Goal: Information Seeking & Learning: Learn about a topic

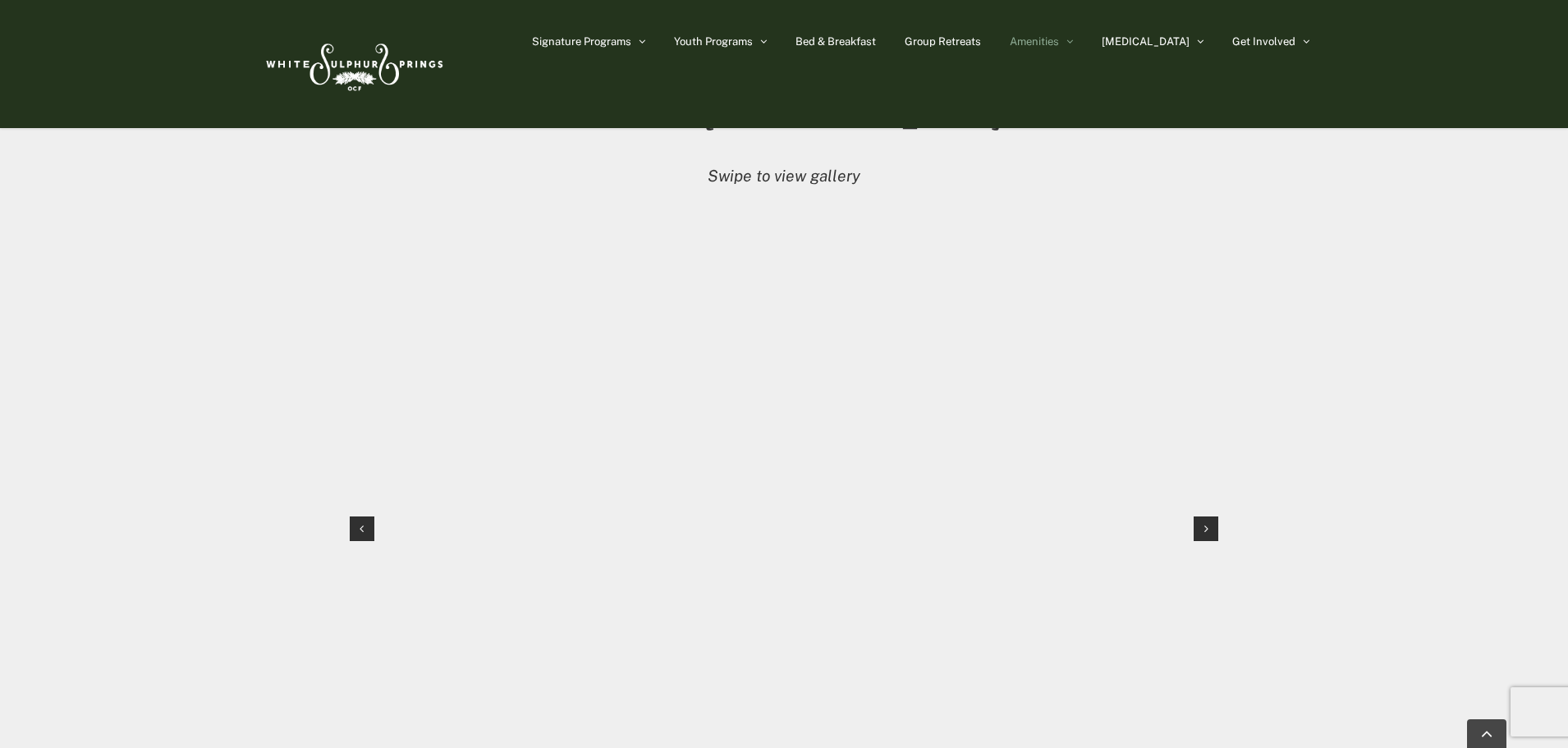
scroll to position [1478, 0]
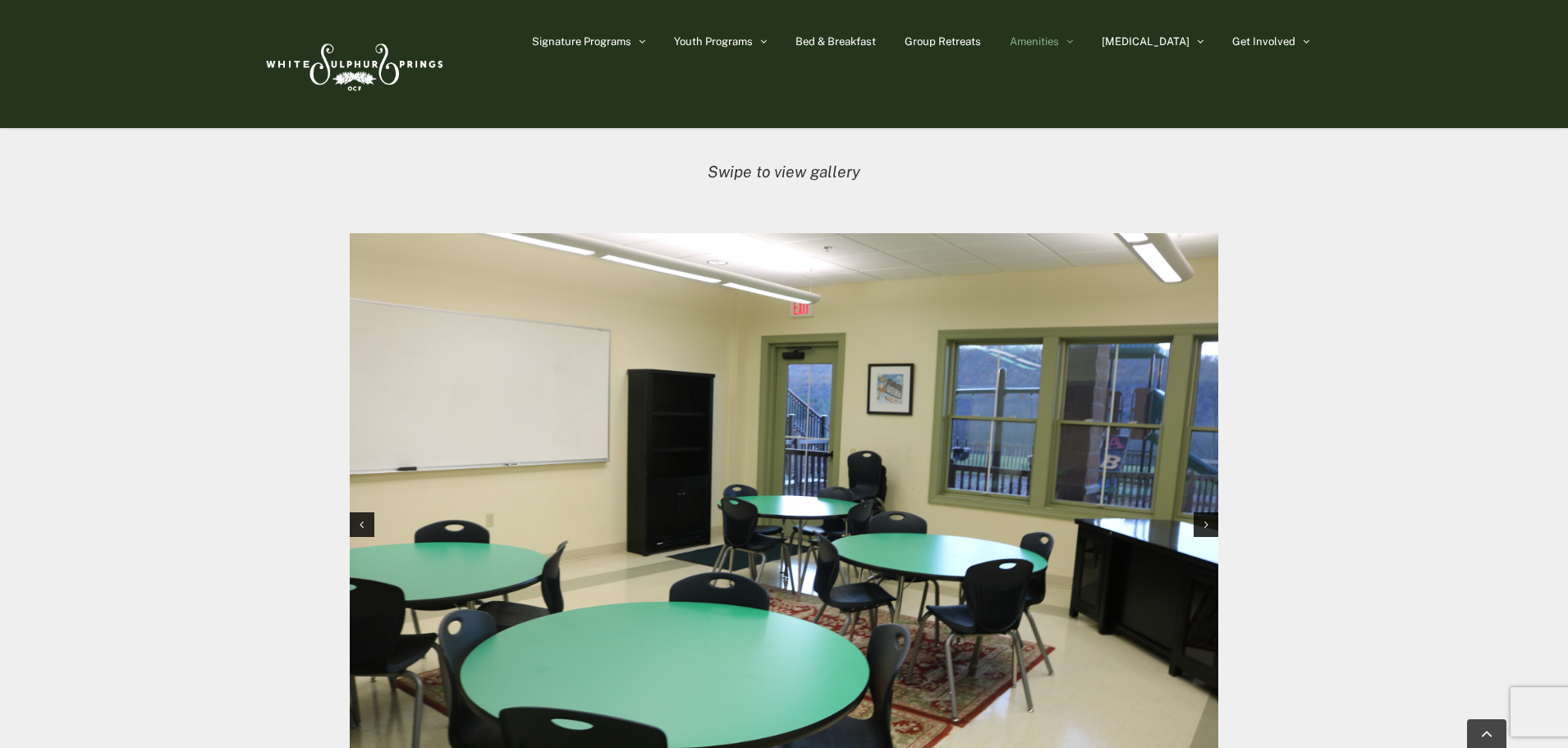
click at [1211, 458] on img "1 / 12" at bounding box center [784, 522] width 868 height 579
click at [1211, 512] on div "Next slide" at bounding box center [1205, 524] width 25 height 25
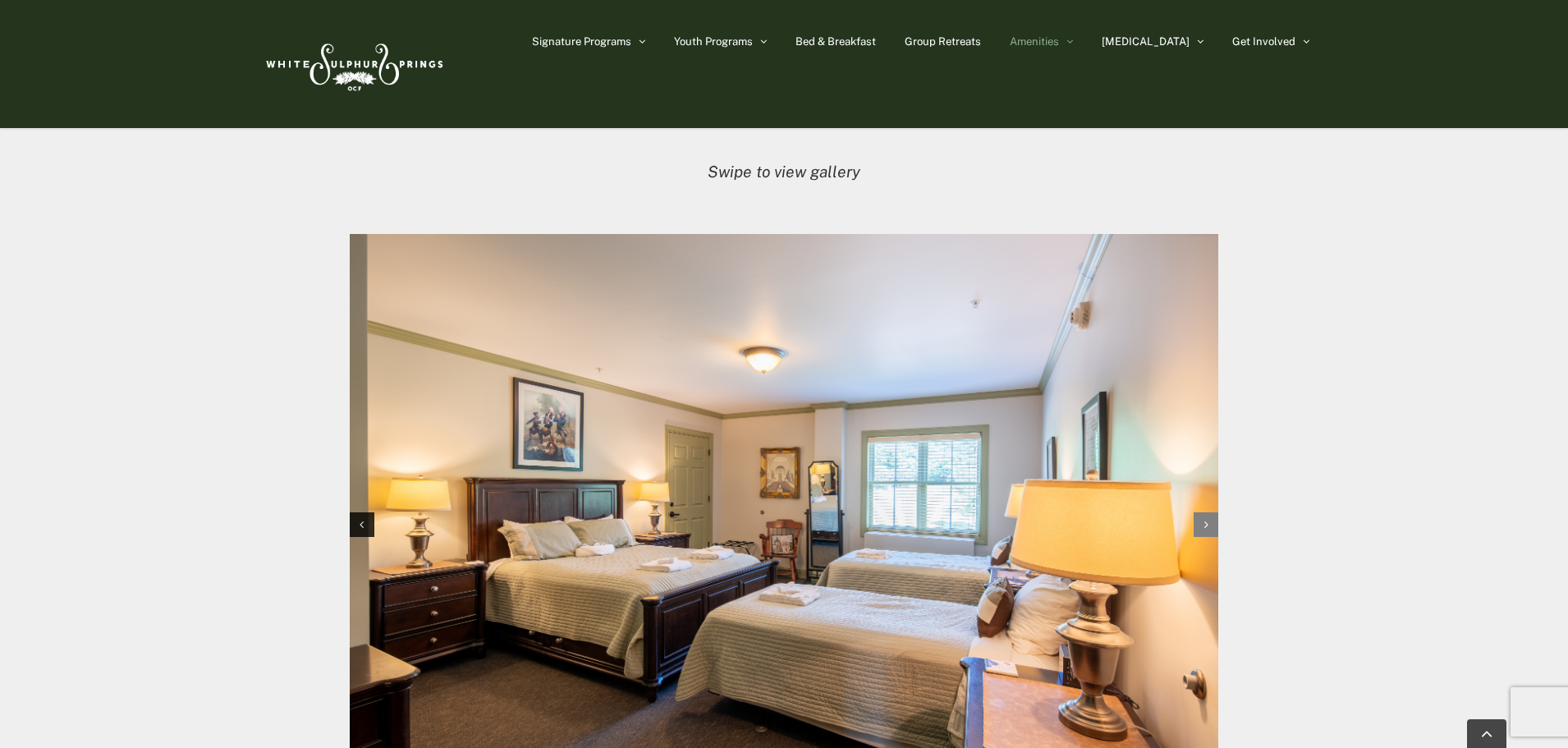
click at [1211, 512] on div "Next slide" at bounding box center [1205, 524] width 25 height 25
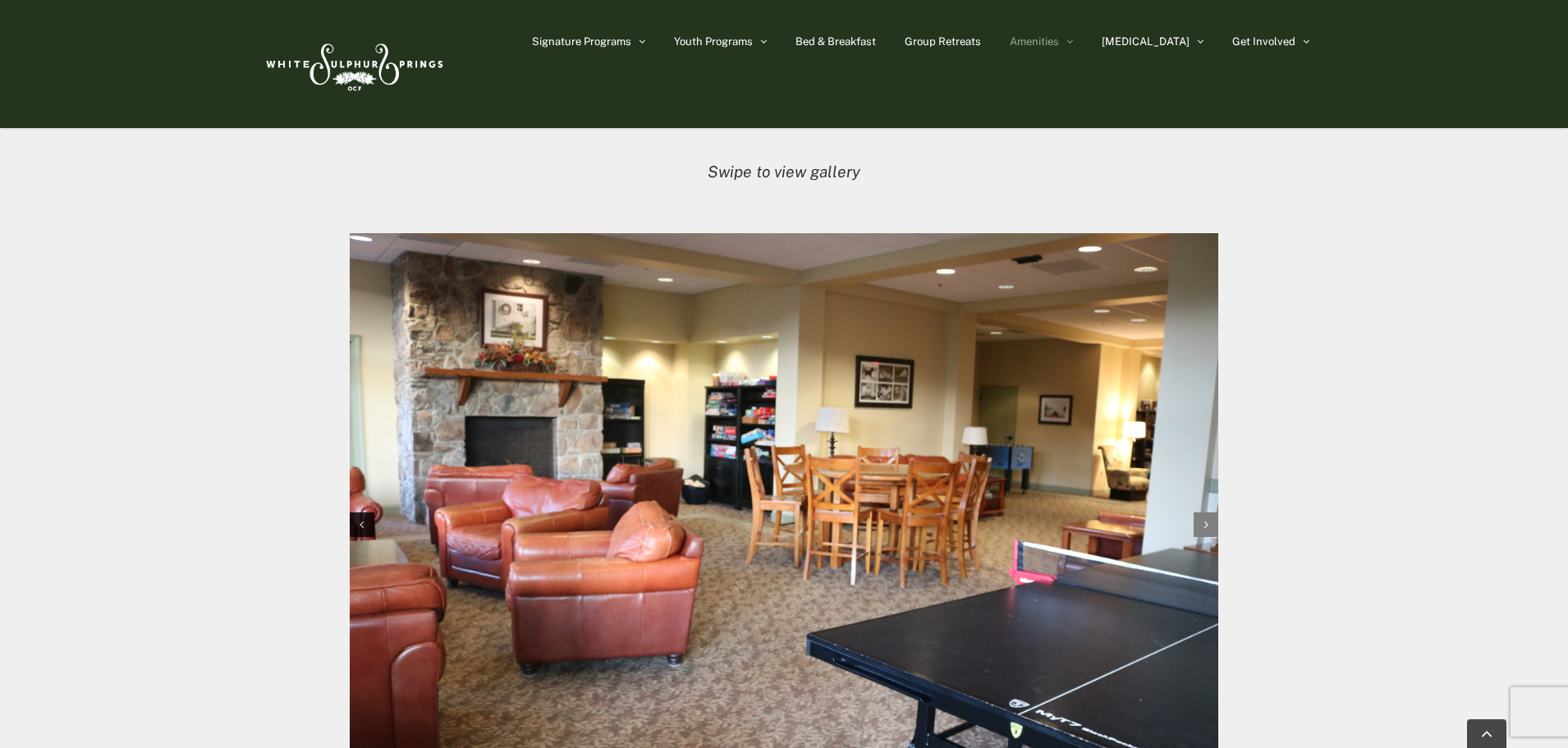
click at [1211, 512] on div "Next slide" at bounding box center [1205, 524] width 25 height 25
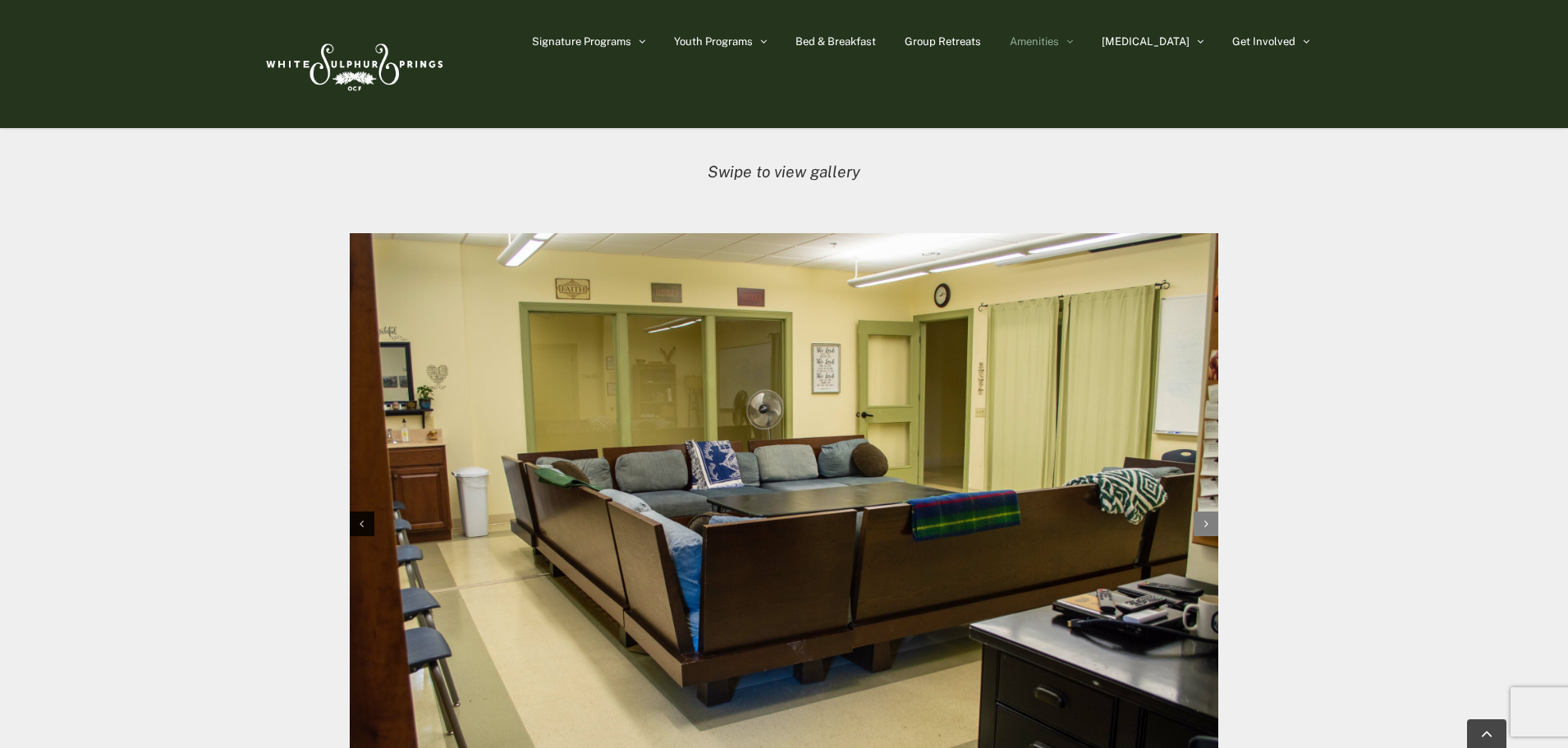
click at [1211, 511] on div "Next slide" at bounding box center [1205, 523] width 25 height 25
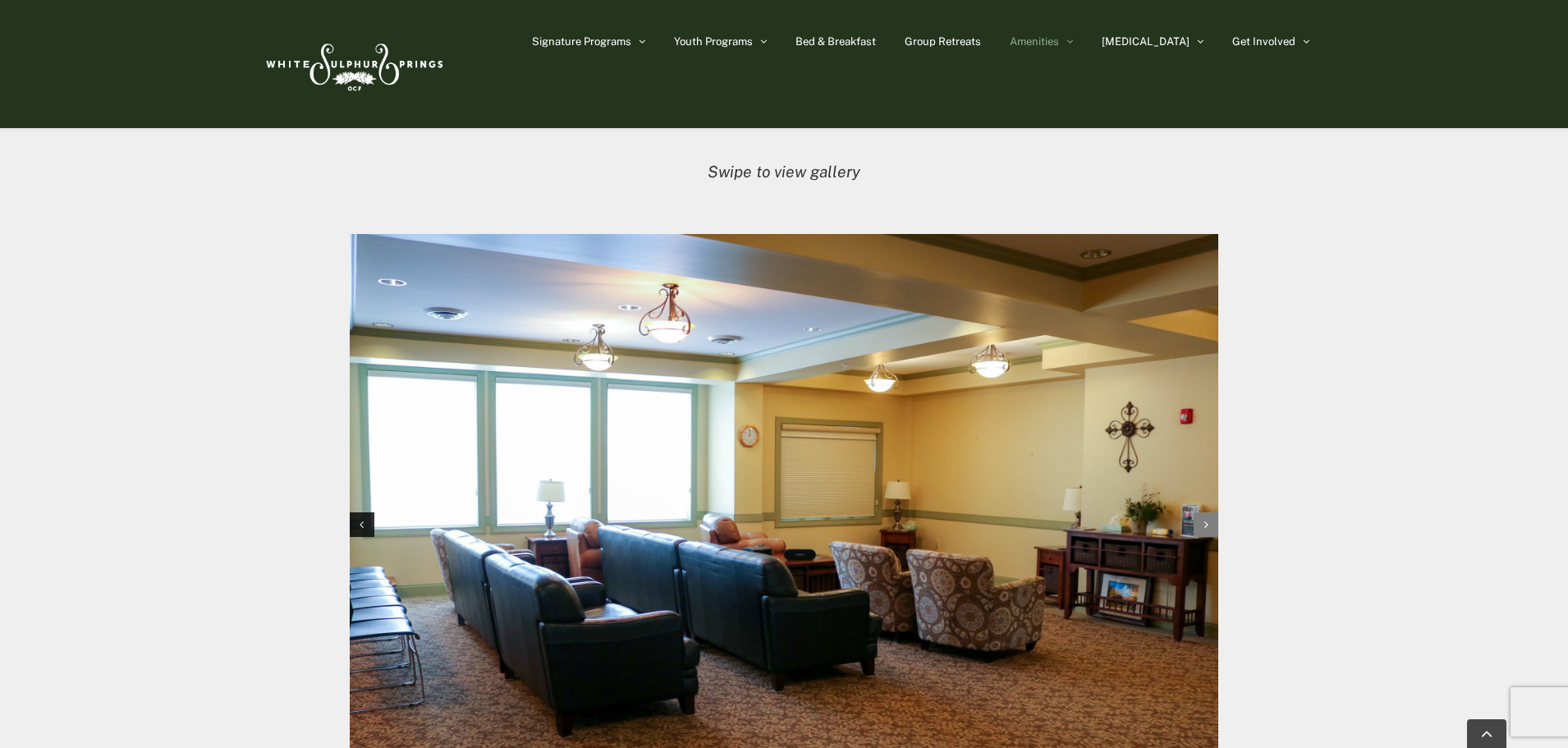
click at [1211, 512] on div "Next slide" at bounding box center [1205, 524] width 25 height 25
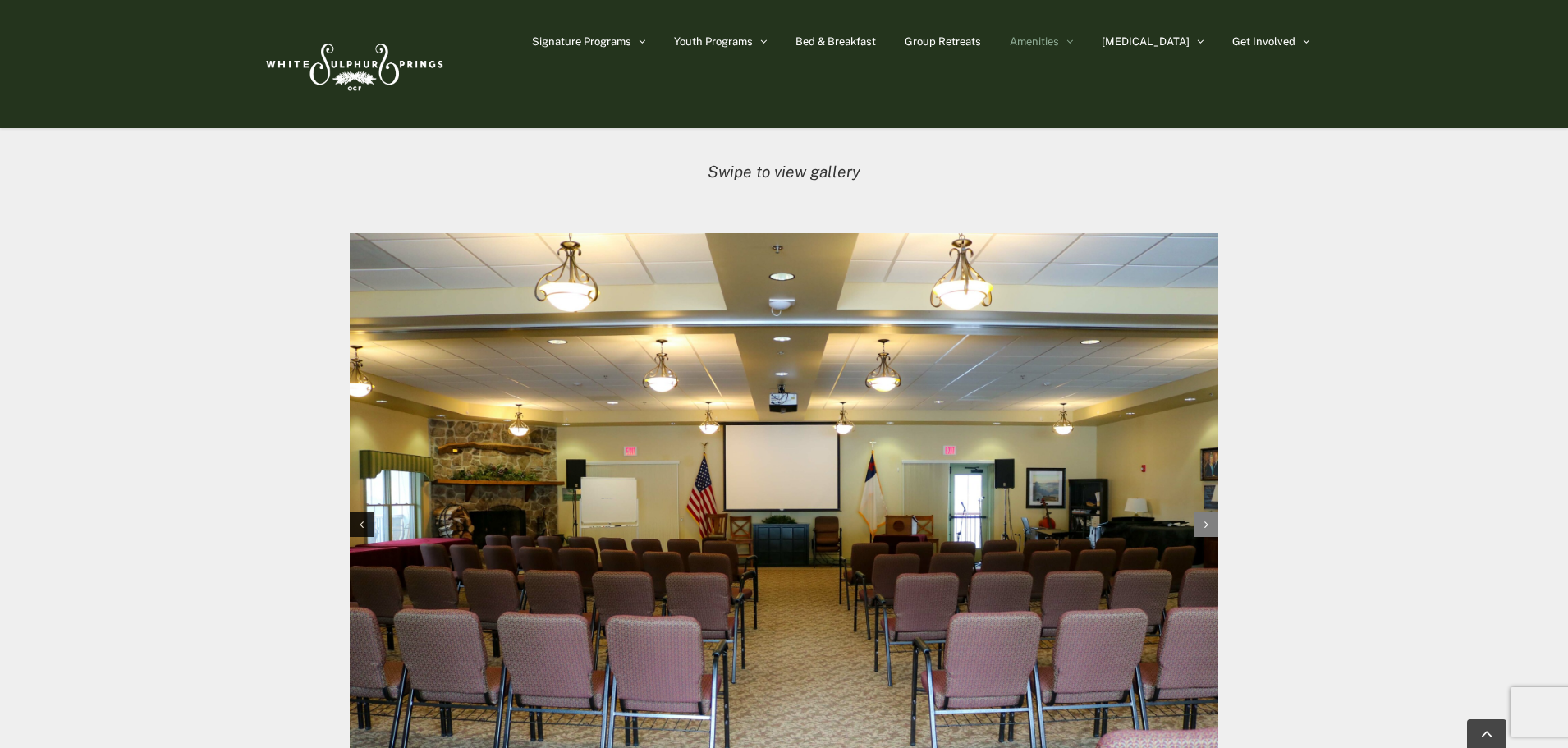
click at [1211, 512] on div "Next slide" at bounding box center [1205, 524] width 25 height 25
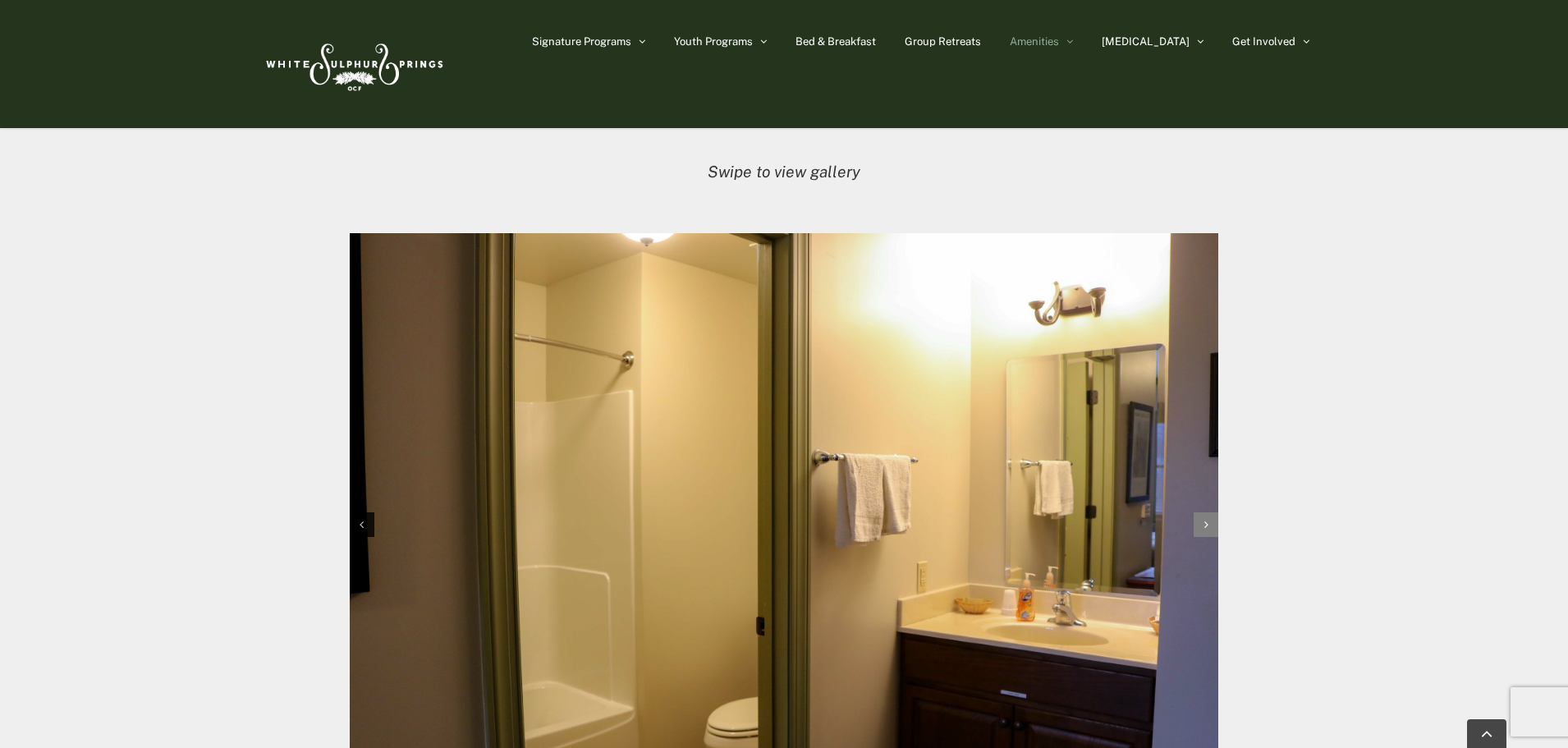
click at [1211, 512] on div "Next slide" at bounding box center [1205, 524] width 25 height 25
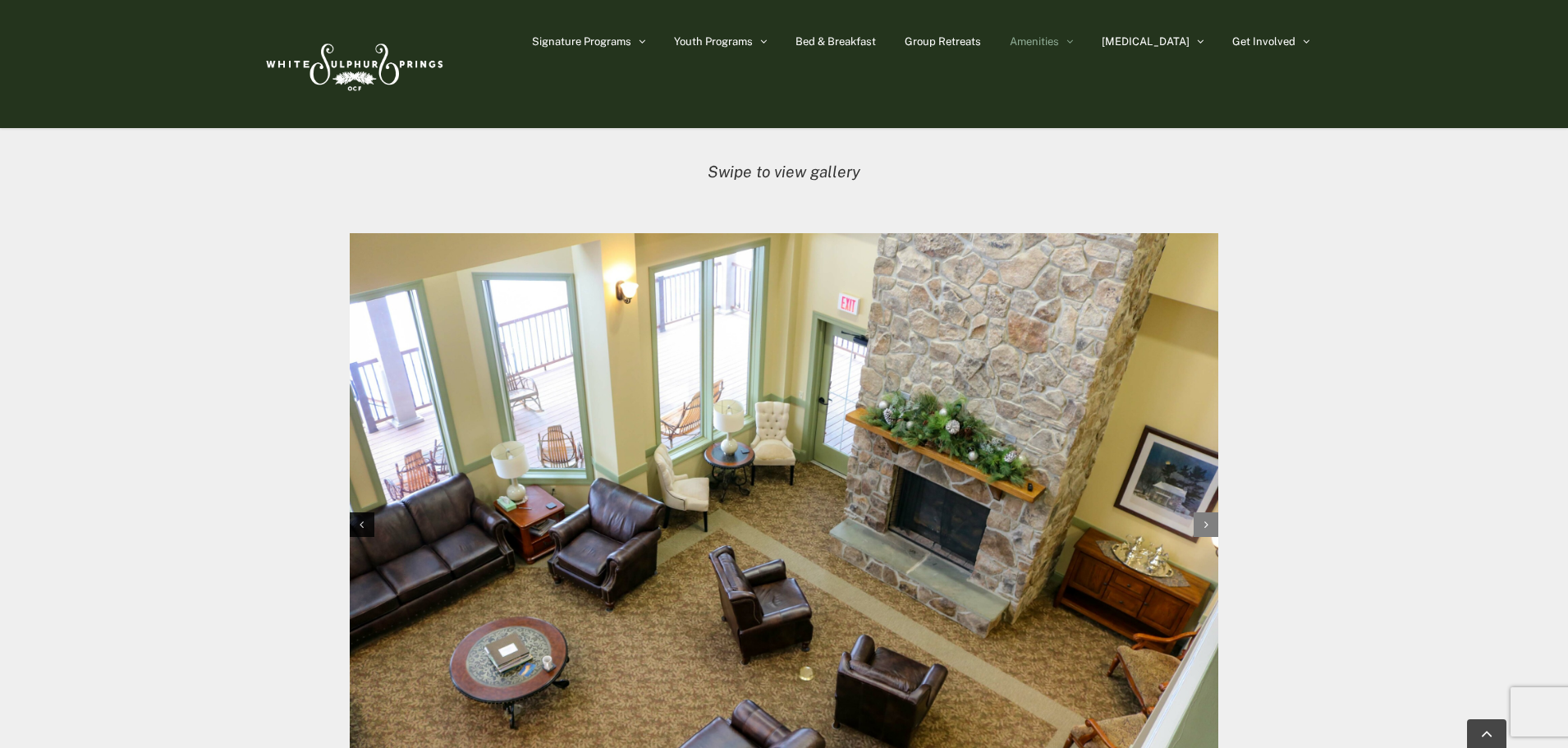
click at [1211, 512] on div "Next slide" at bounding box center [1205, 524] width 25 height 25
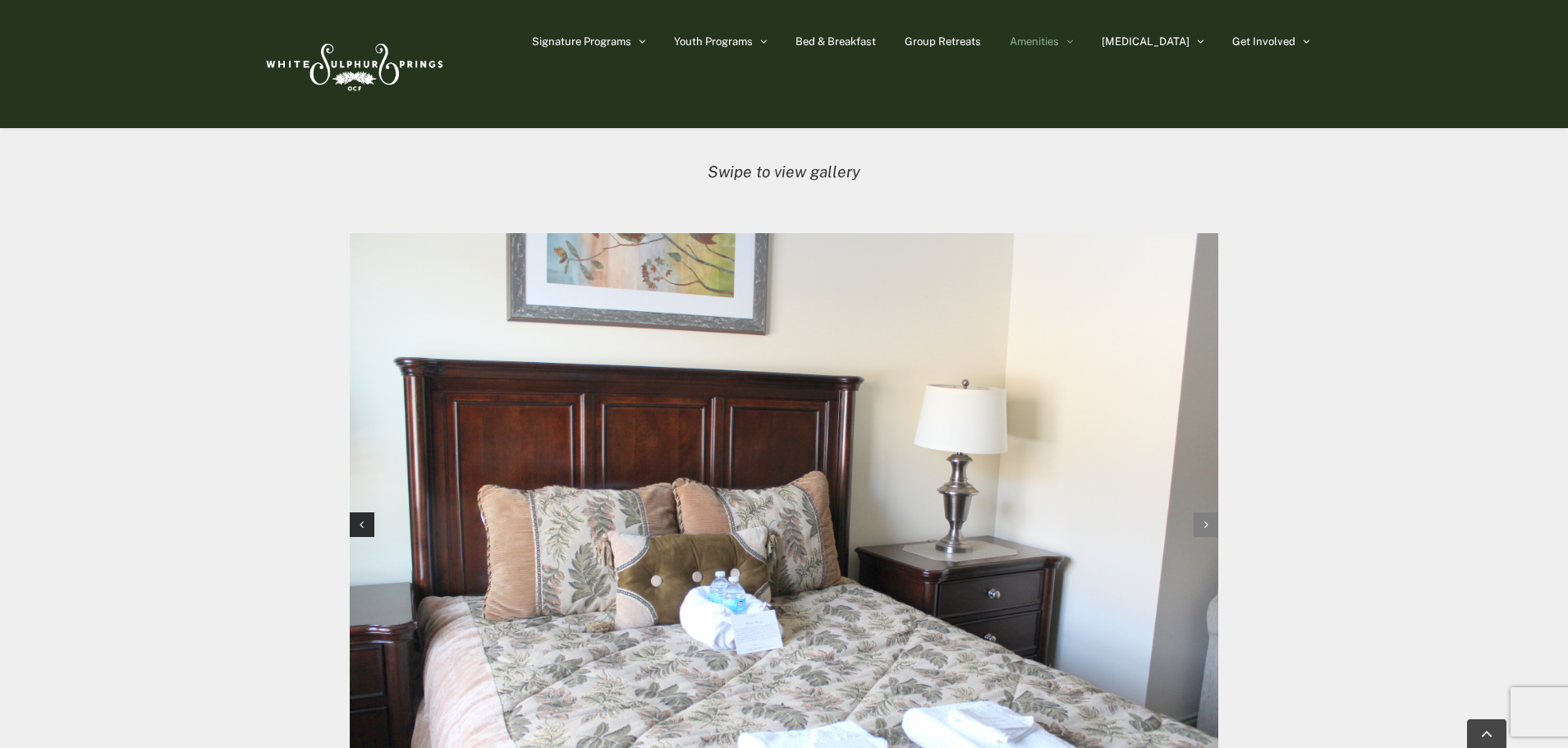
click at [1211, 512] on div "Next slide" at bounding box center [1205, 524] width 25 height 25
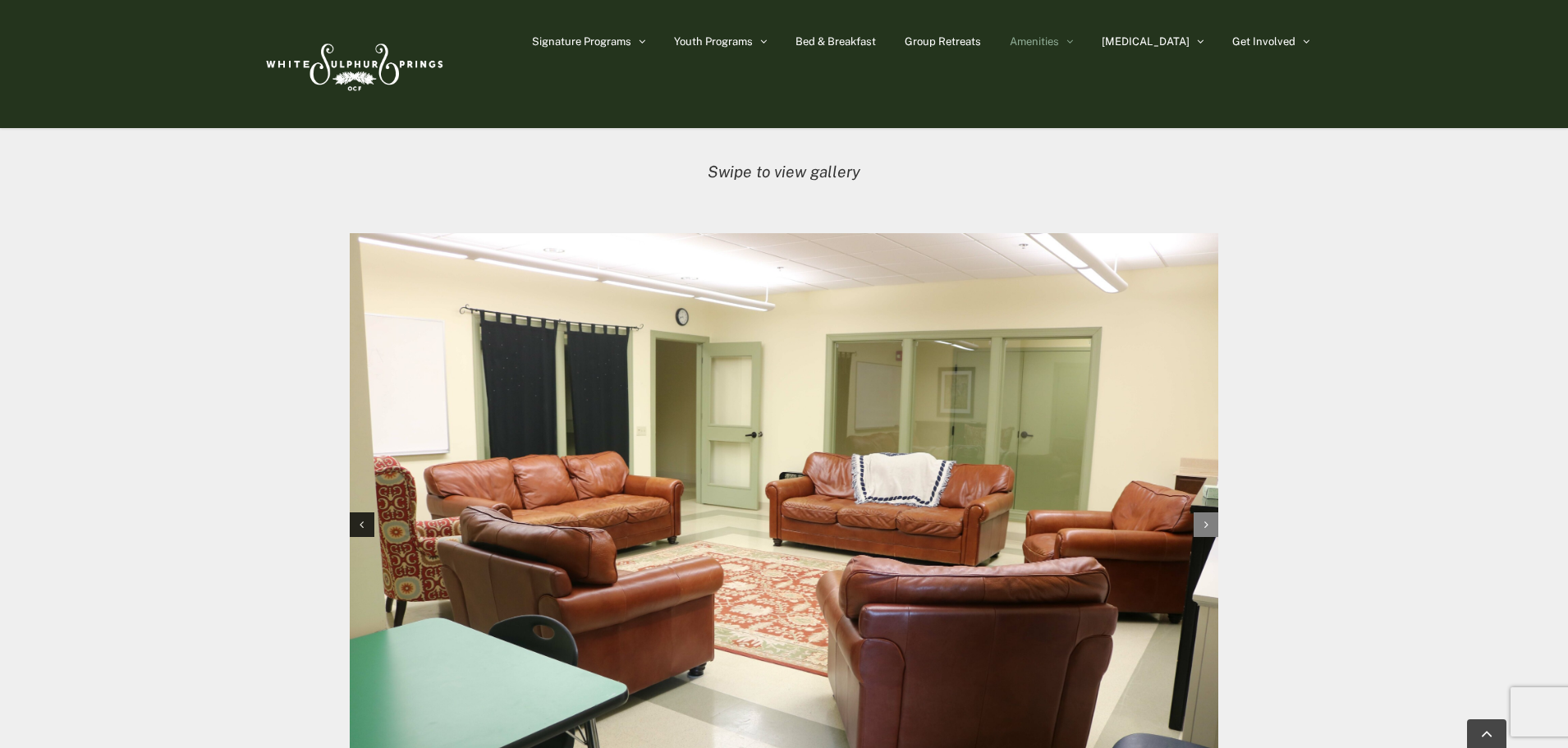
click at [1211, 512] on div "Next slide" at bounding box center [1205, 524] width 25 height 25
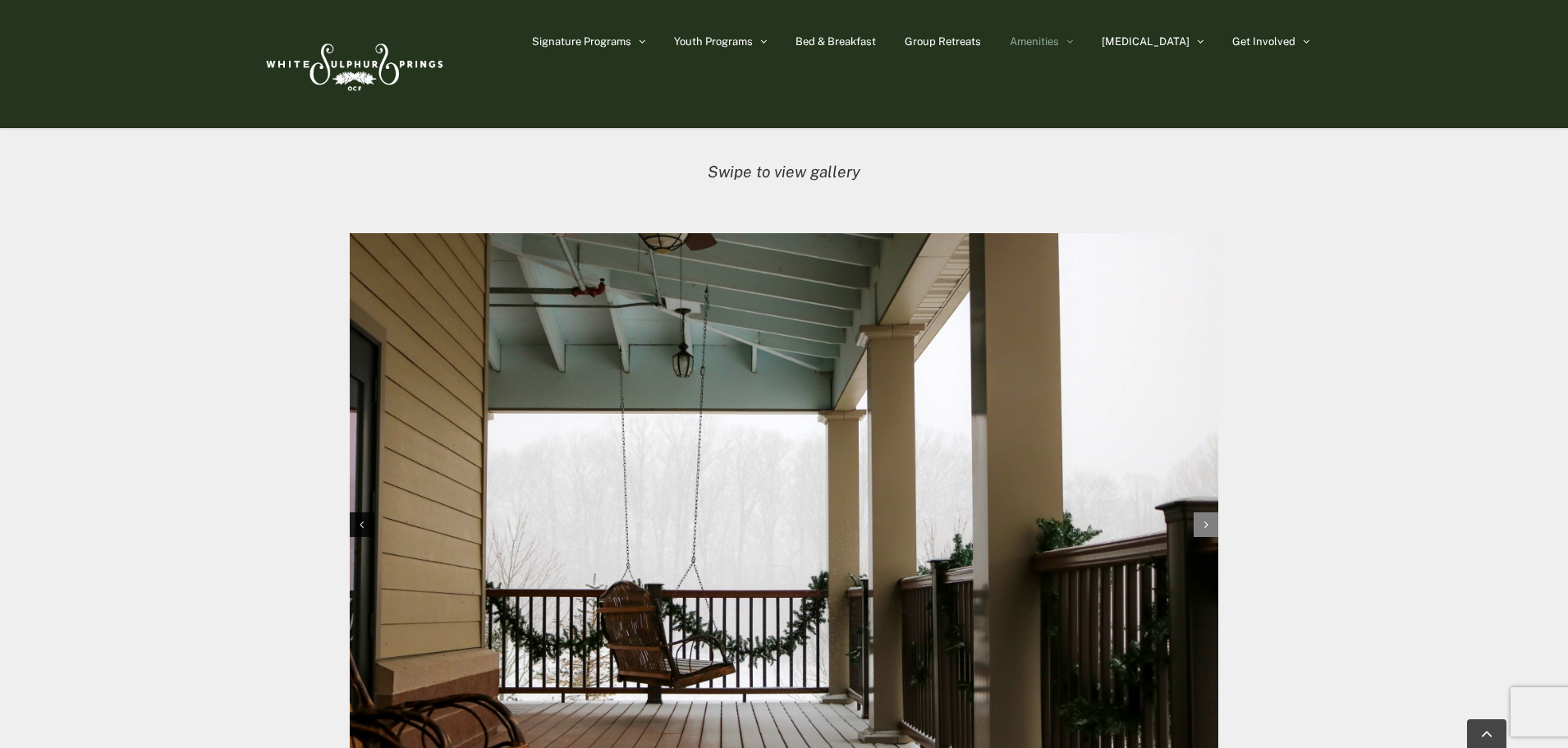
click at [1211, 512] on div "Next slide" at bounding box center [1205, 524] width 25 height 25
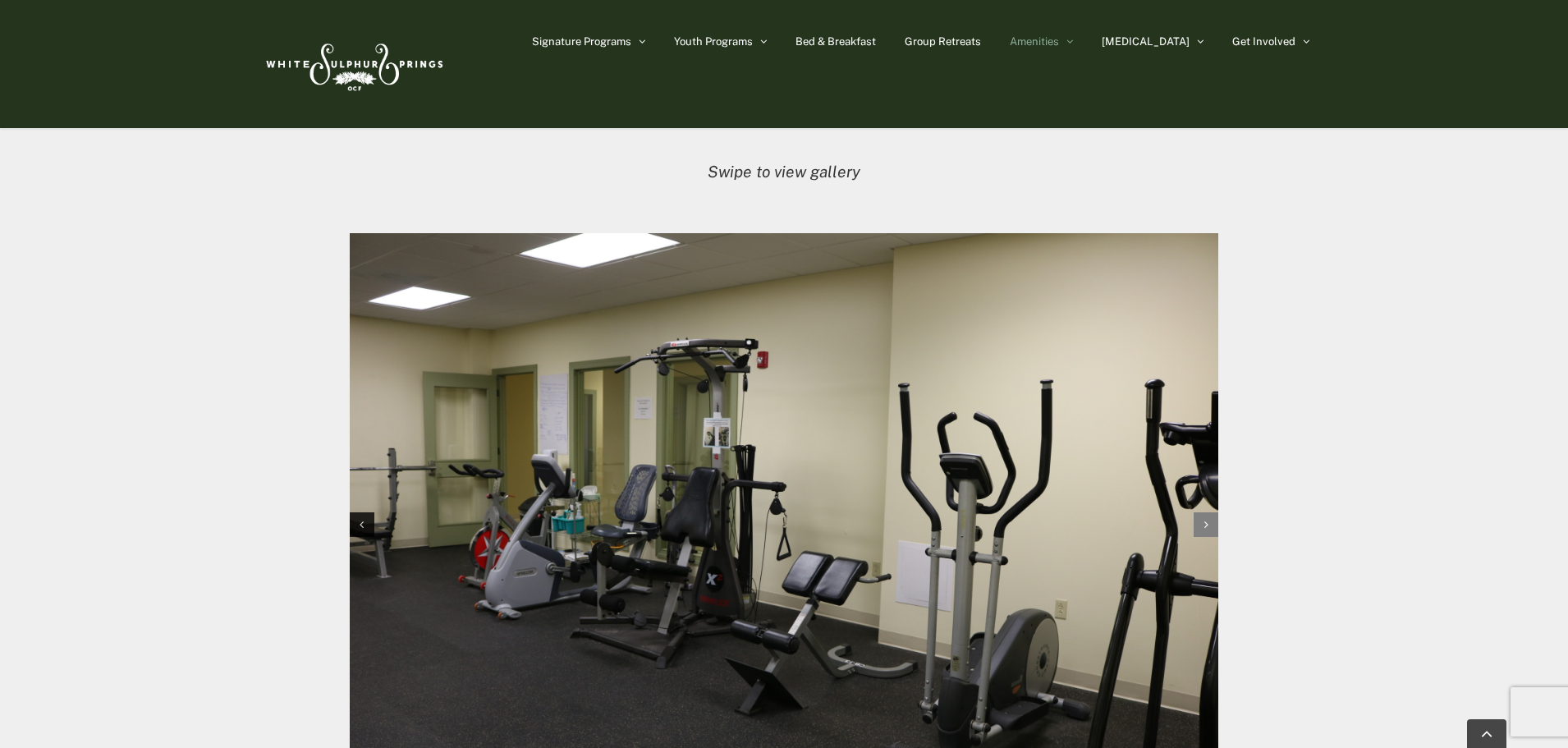
click at [1211, 512] on div "Next slide" at bounding box center [1205, 524] width 25 height 25
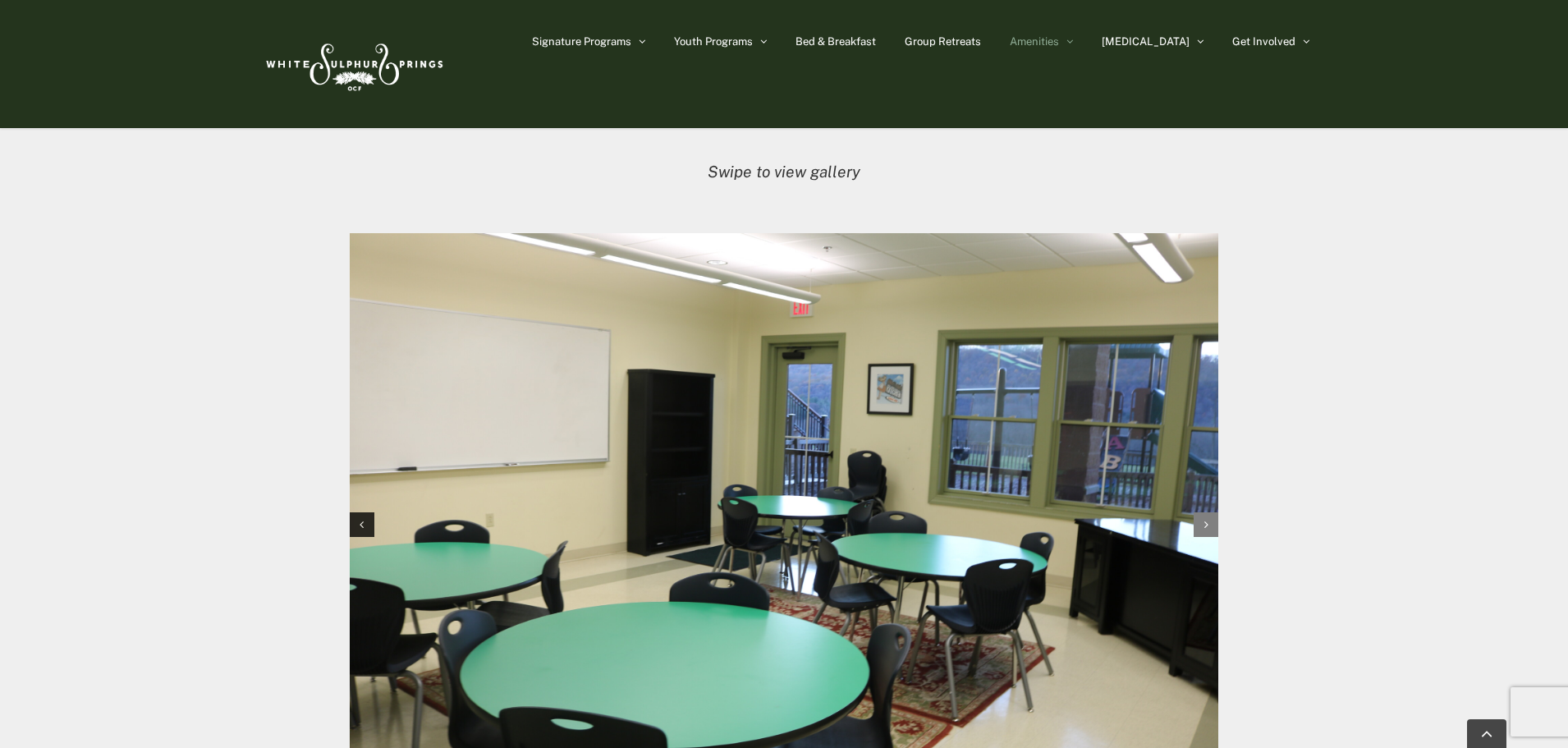
click at [1211, 512] on div "Next slide" at bounding box center [1205, 524] width 25 height 25
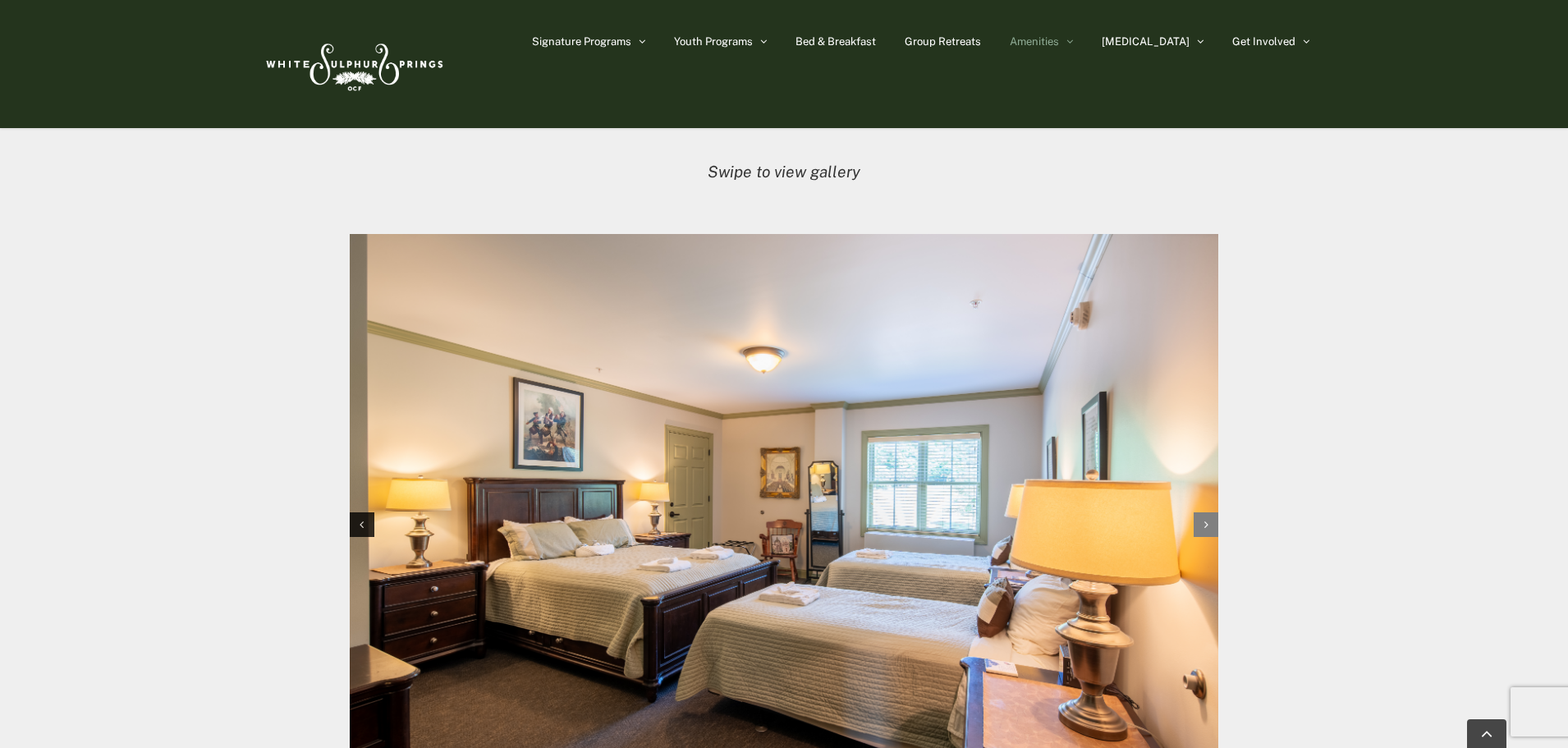
click at [1211, 512] on div "Next slide" at bounding box center [1205, 524] width 25 height 25
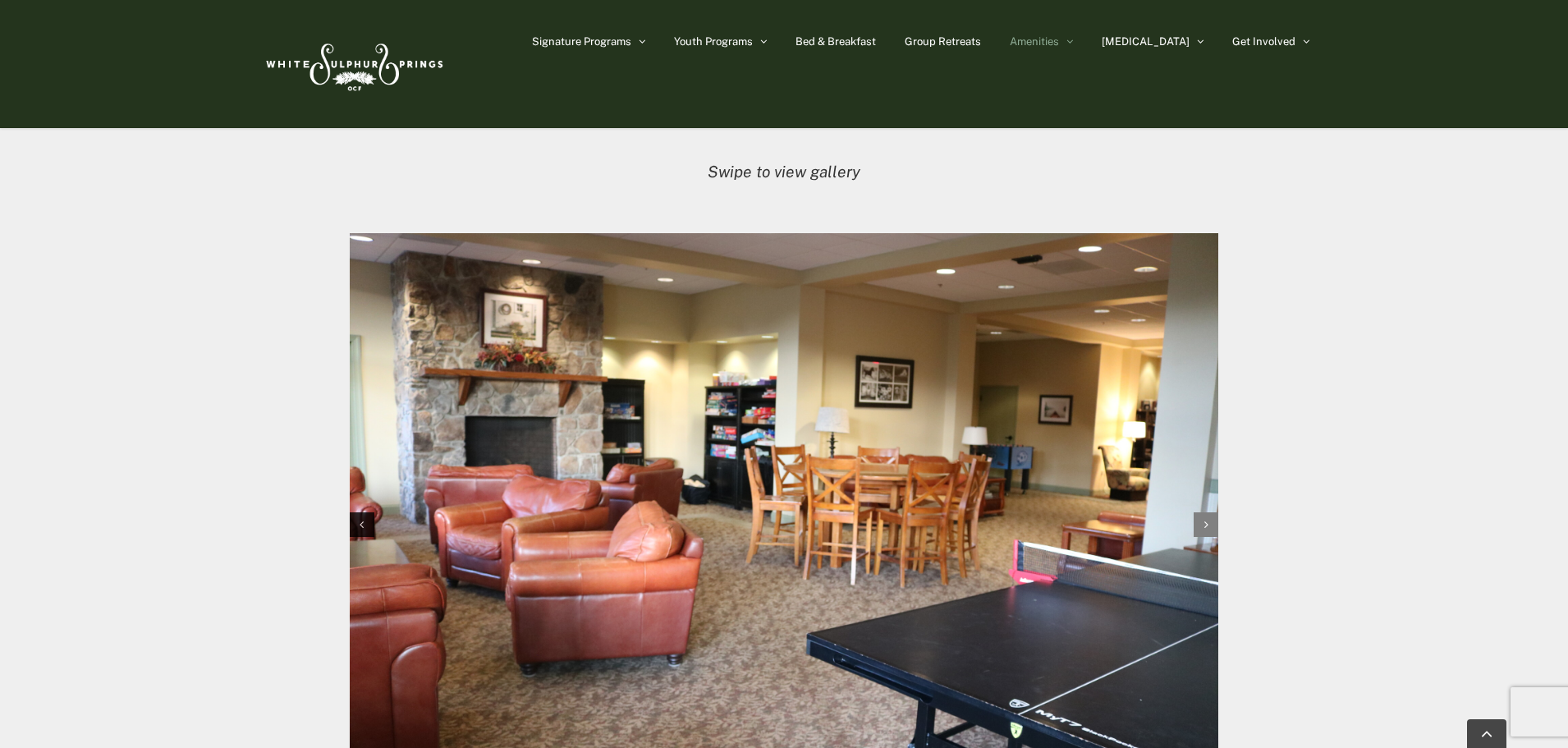
click at [1211, 512] on div "Next slide" at bounding box center [1205, 524] width 25 height 25
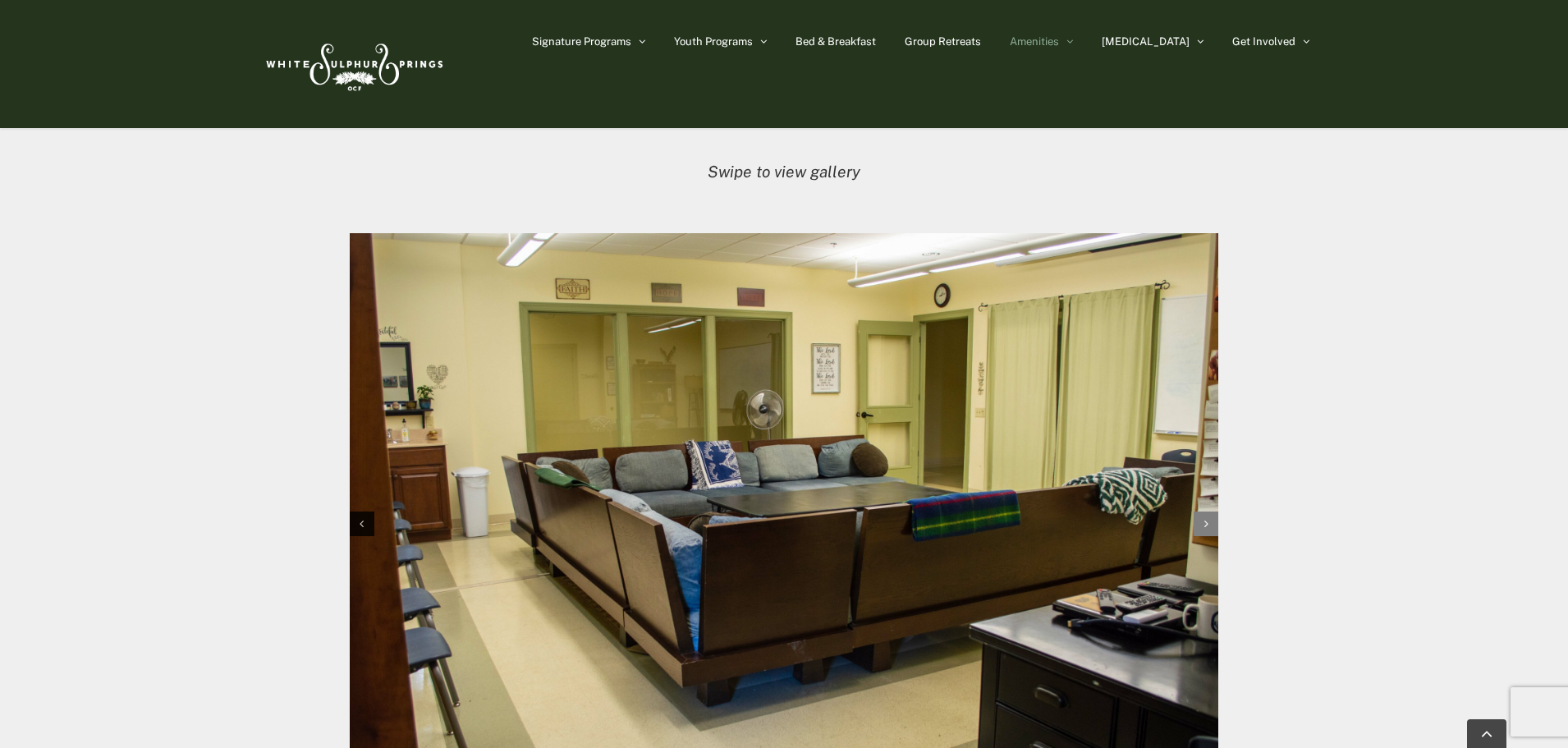
click at [1211, 511] on div "Next slide" at bounding box center [1205, 523] width 25 height 25
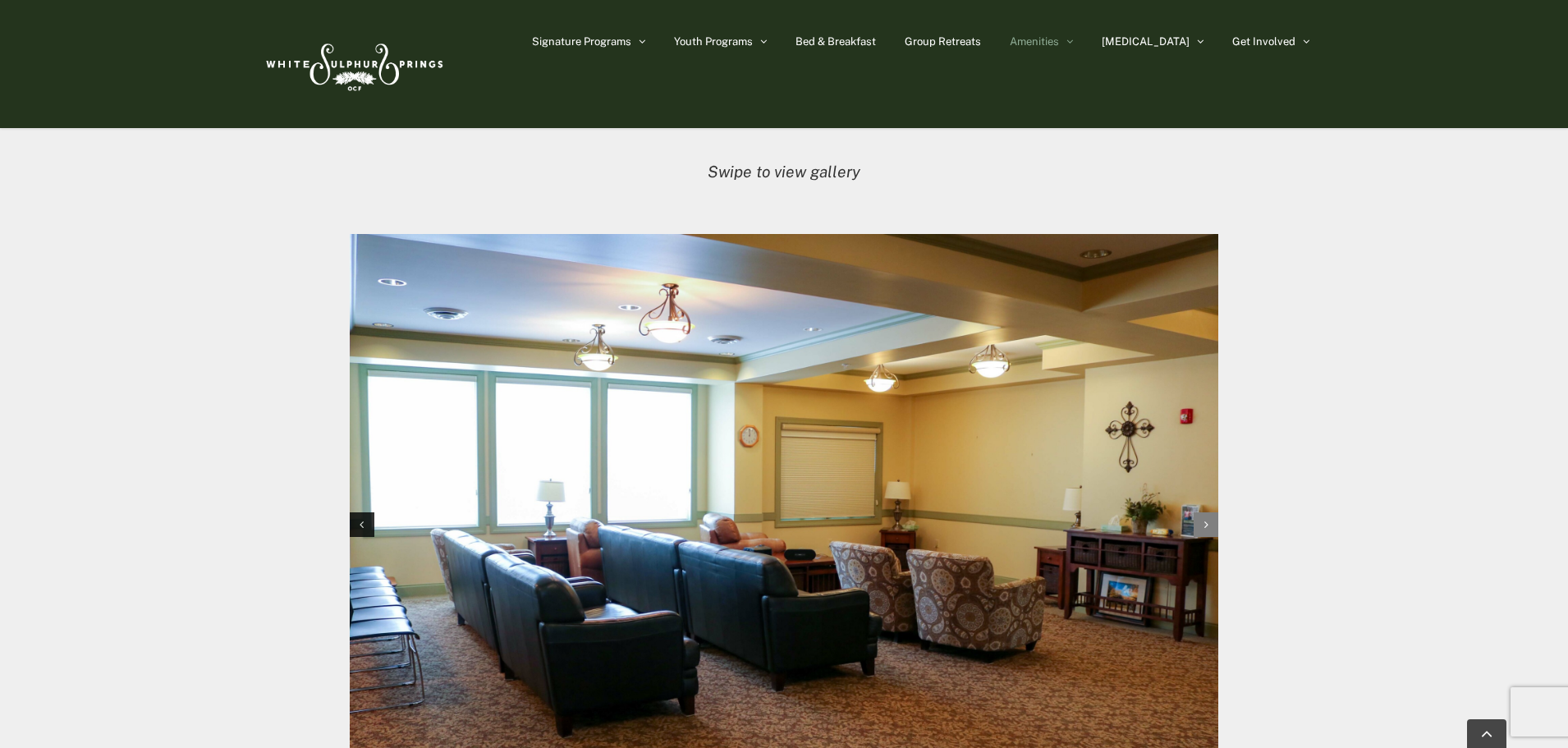
click at [1211, 512] on div "Next slide" at bounding box center [1205, 524] width 25 height 25
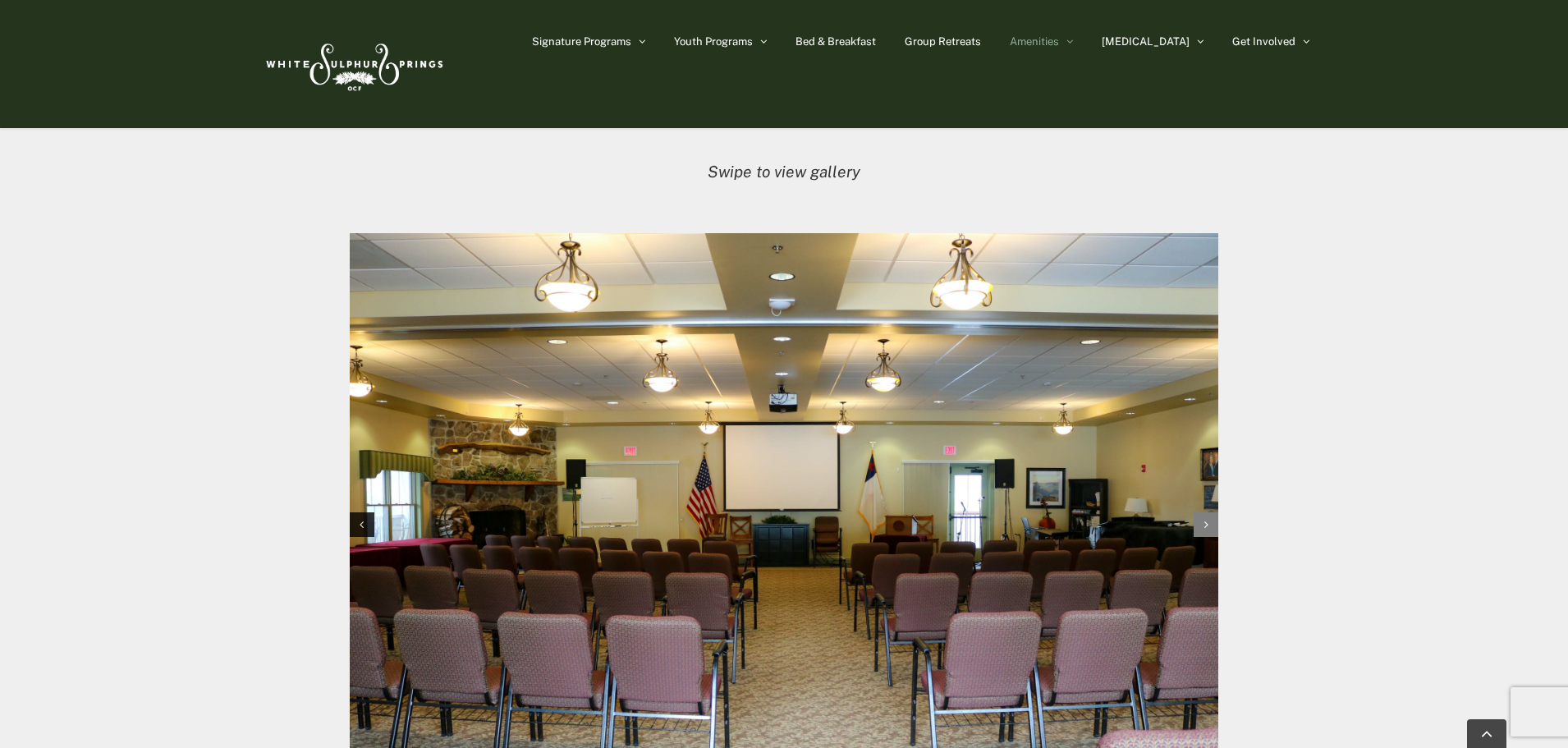
click at [1211, 512] on div "Next slide" at bounding box center [1205, 524] width 25 height 25
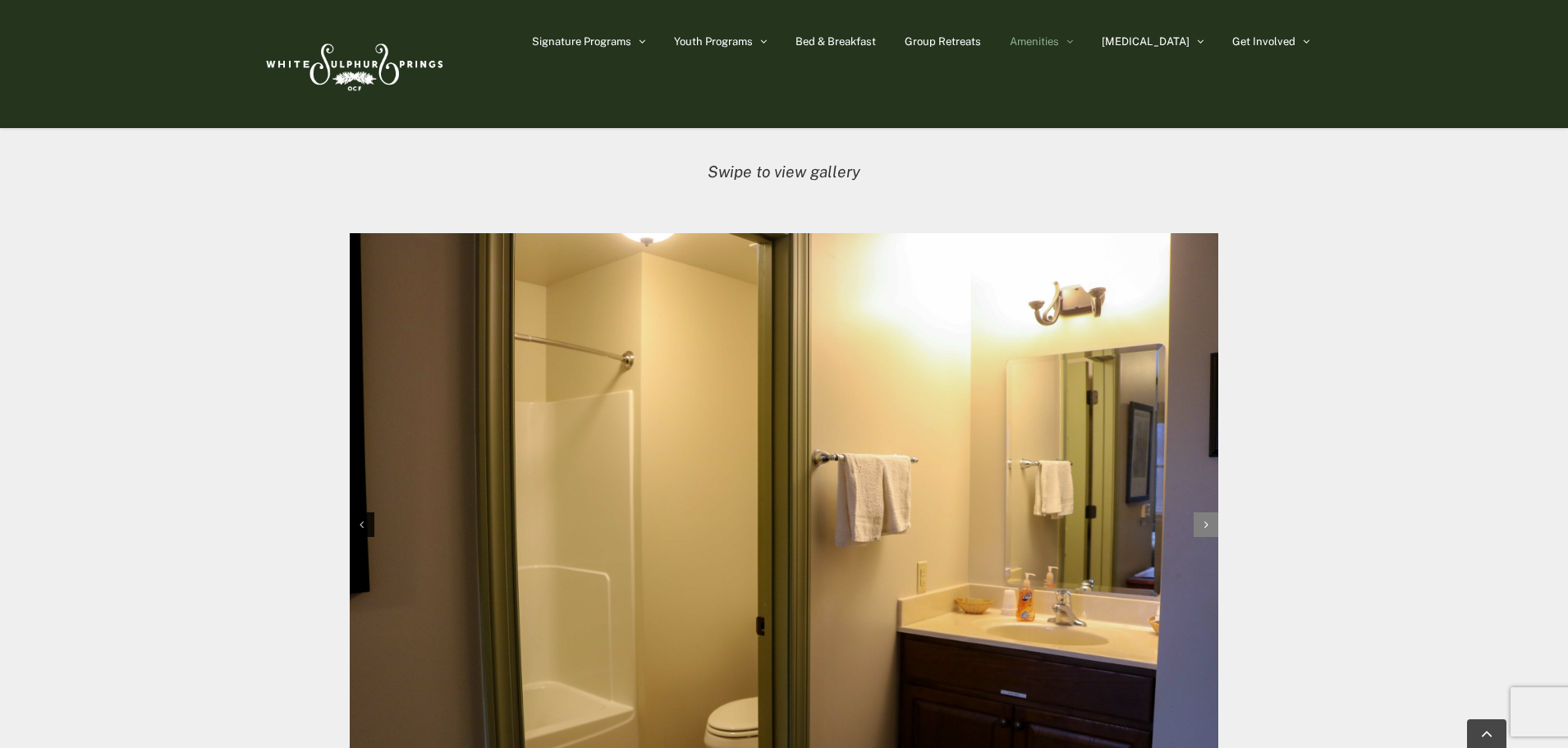
click at [1211, 512] on div "Next slide" at bounding box center [1205, 524] width 25 height 25
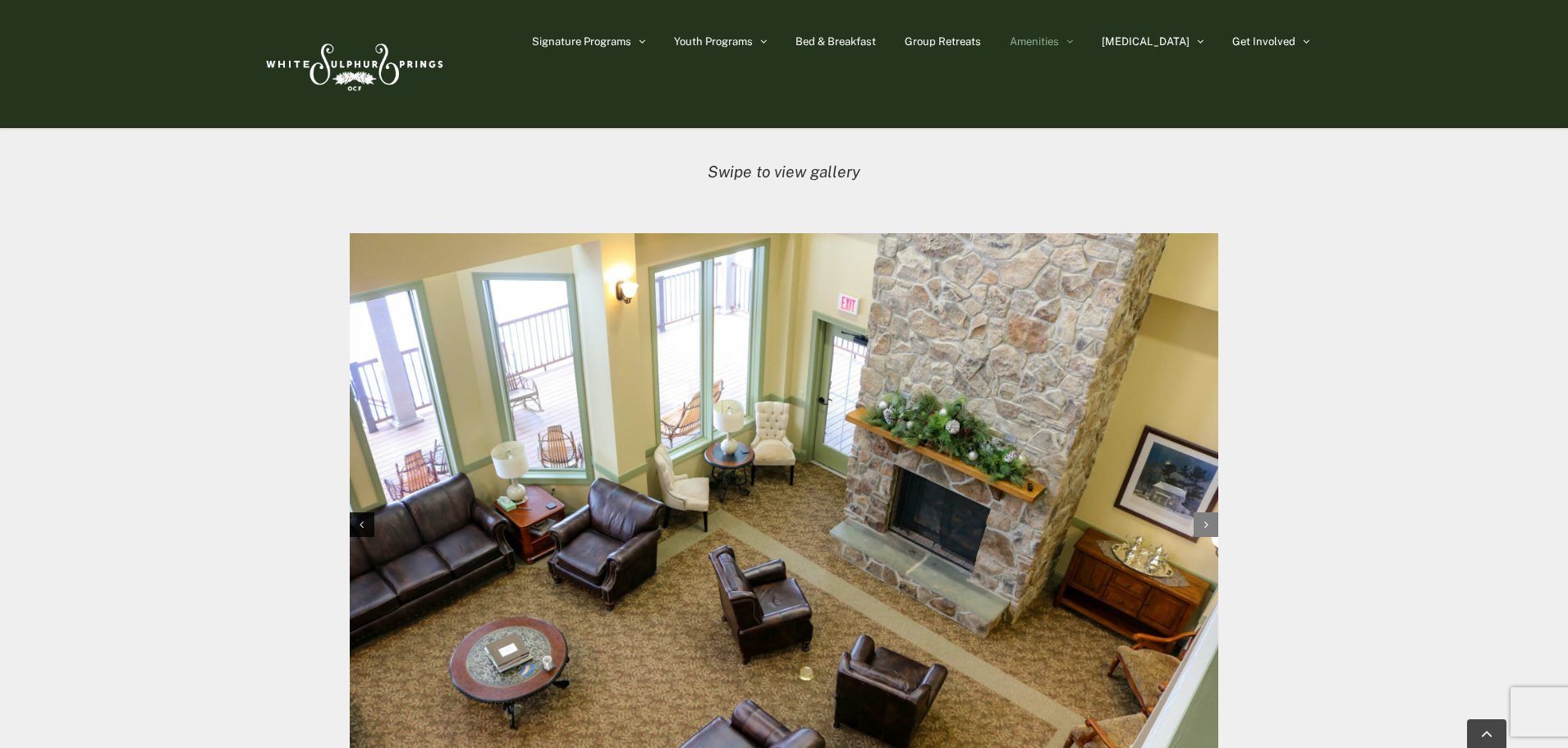
click at [1211, 512] on div "Next slide" at bounding box center [1205, 524] width 25 height 25
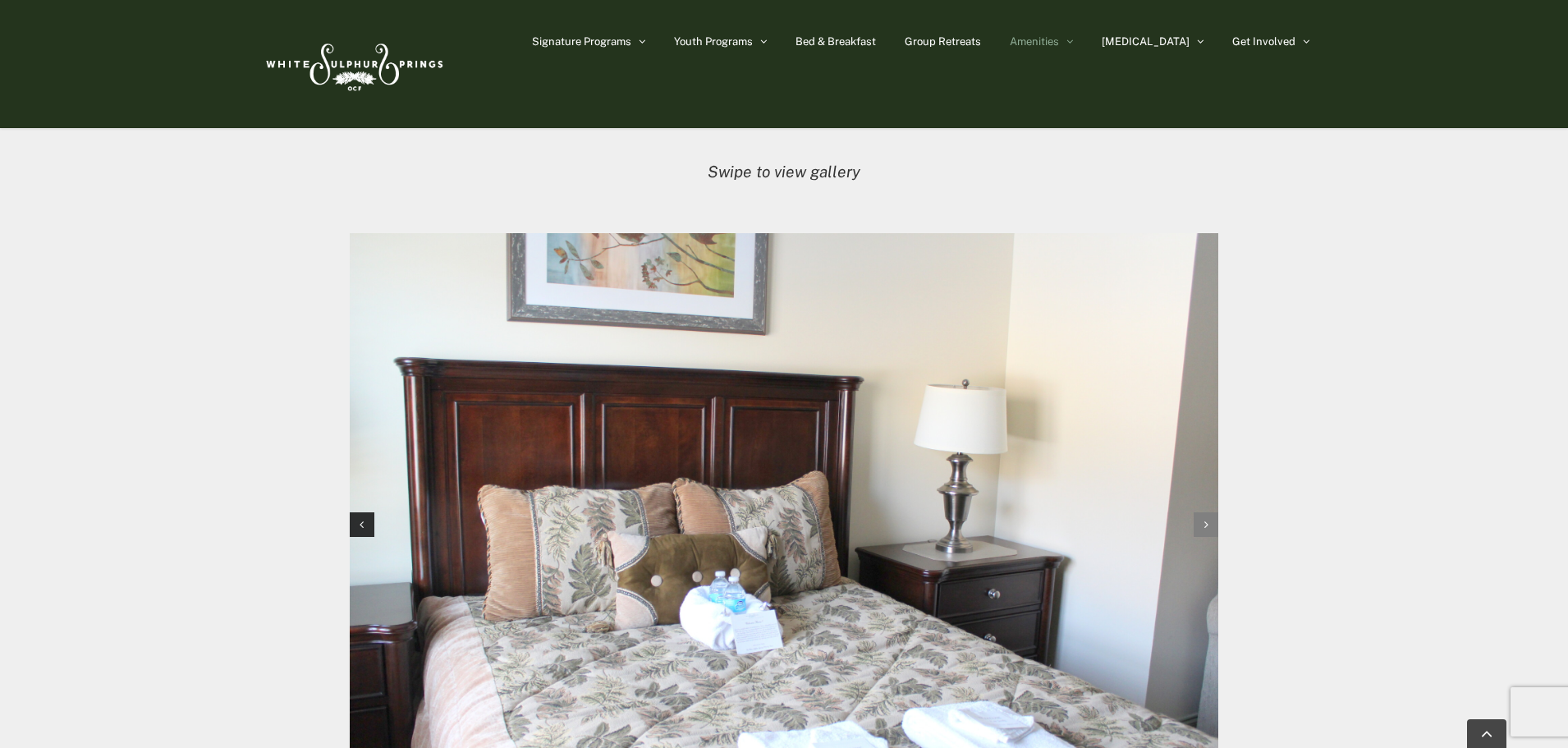
click at [1211, 512] on div "Next slide" at bounding box center [1205, 524] width 25 height 25
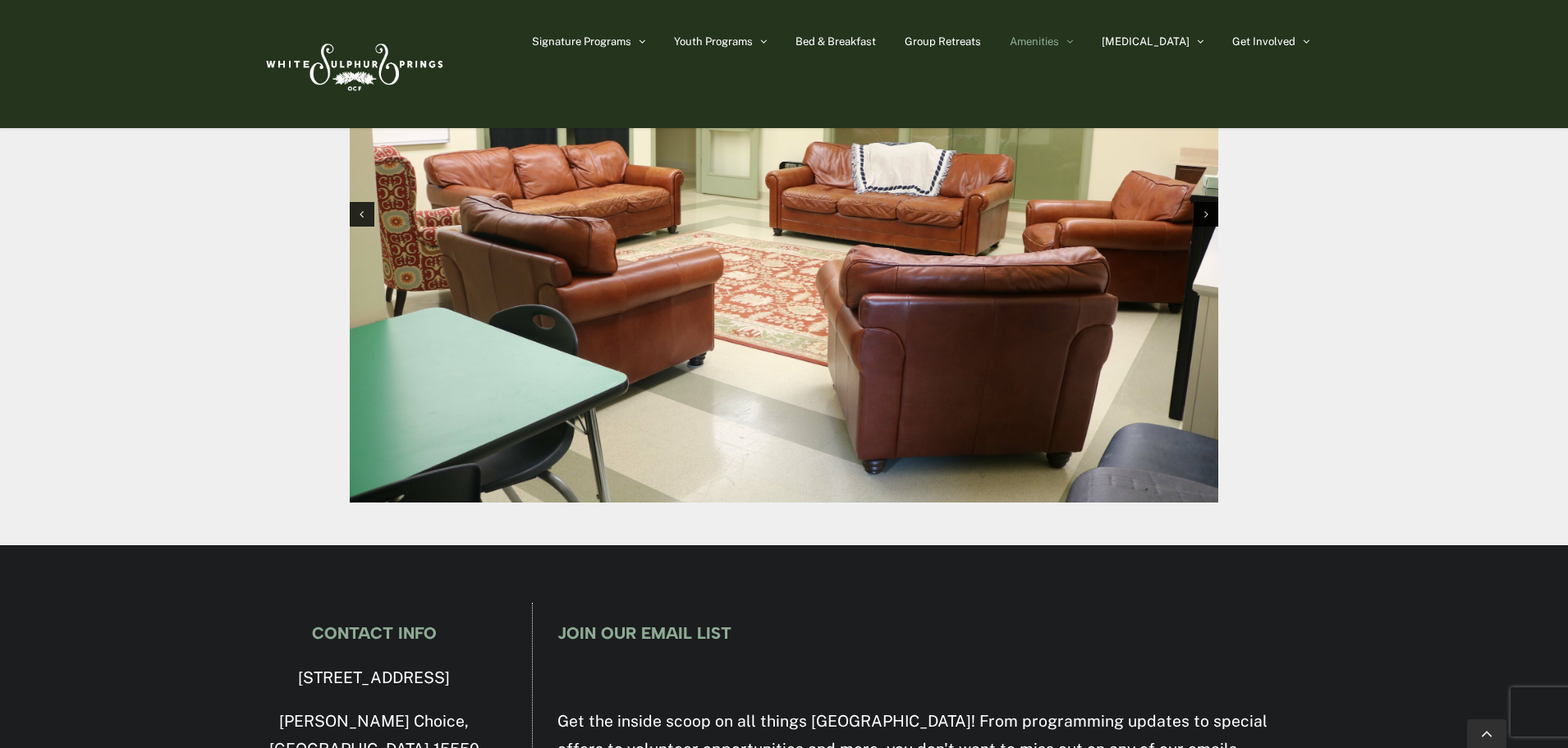
scroll to position [1696, 0]
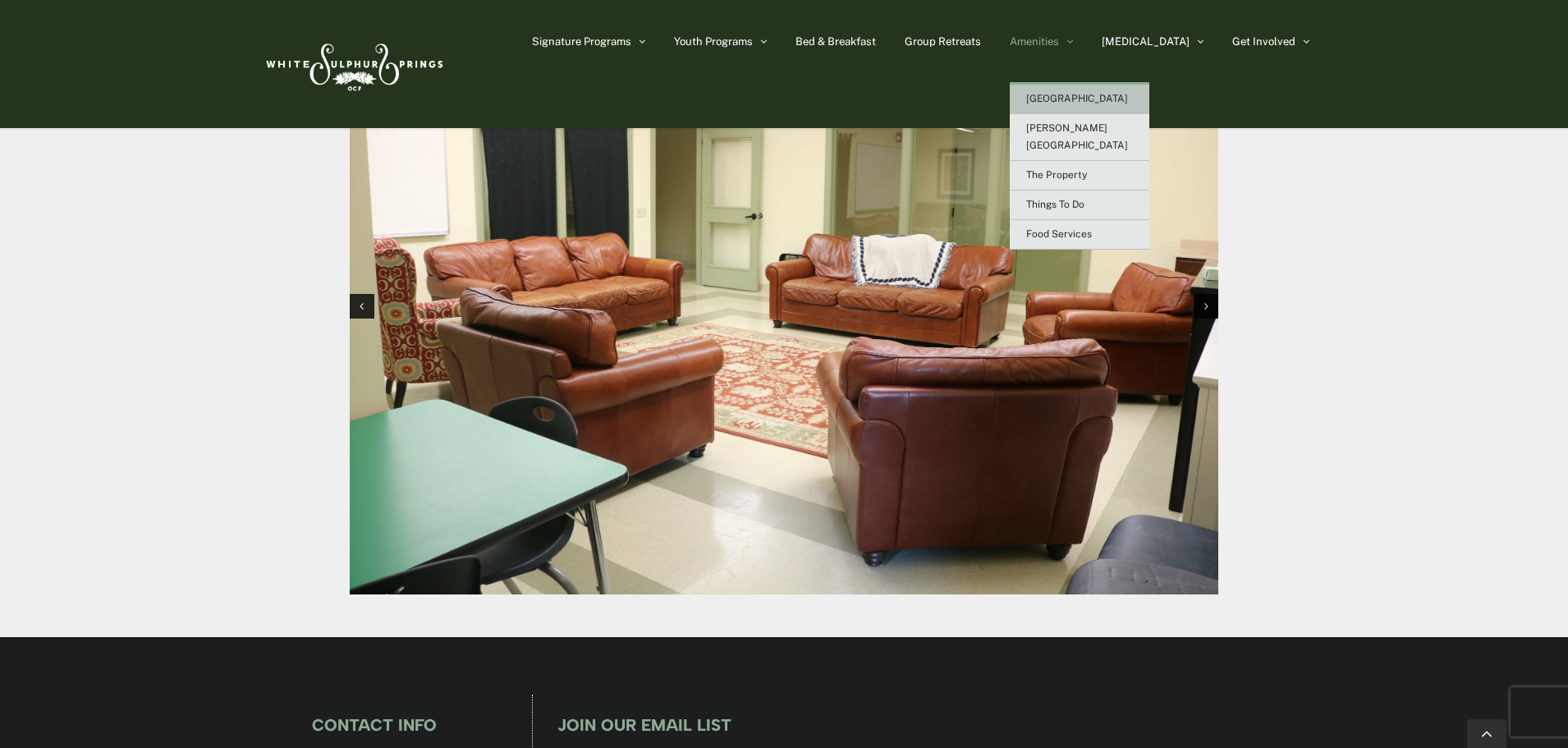
click at [1059, 36] on span "Amenities" at bounding box center [1034, 42] width 49 height 11
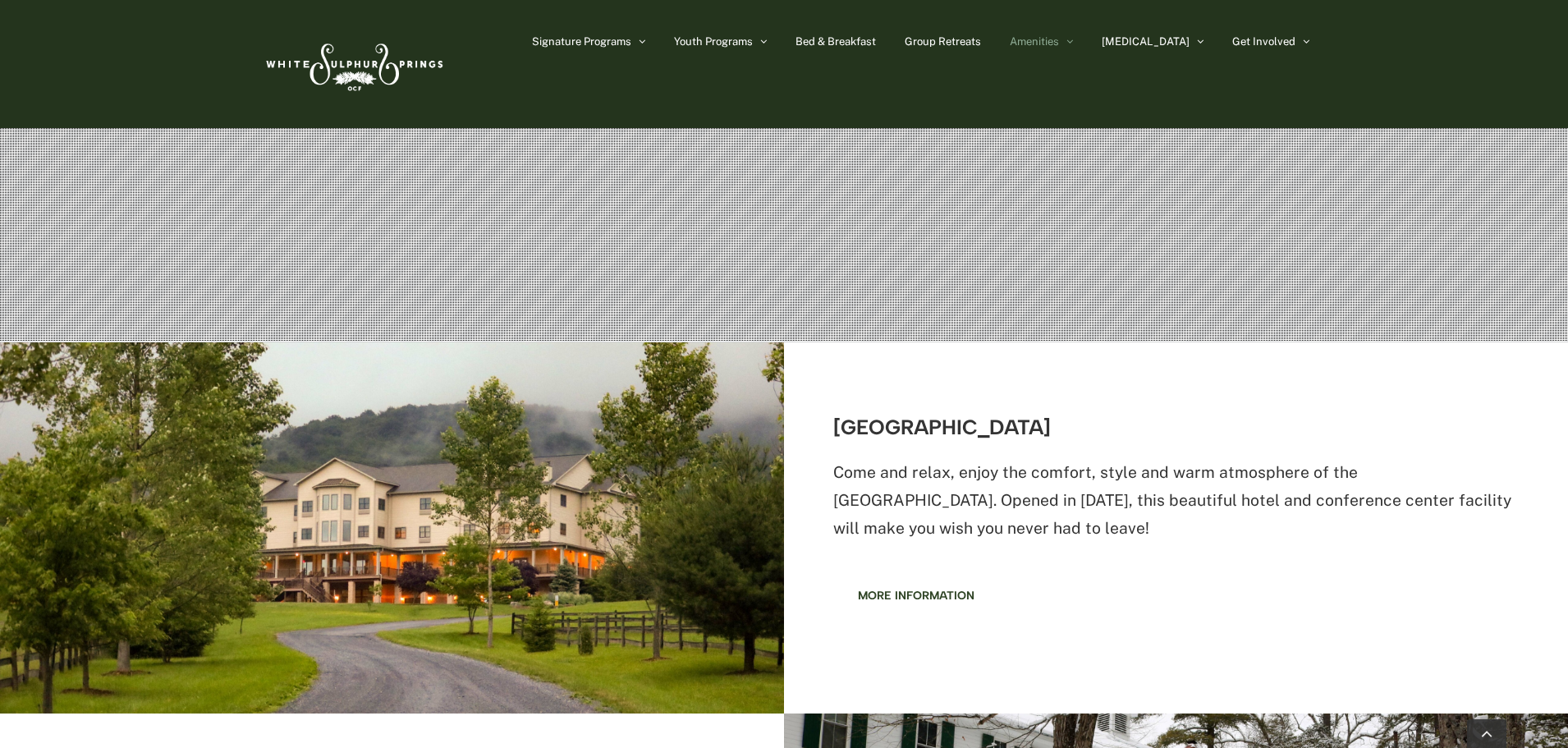
scroll to position [493, 0]
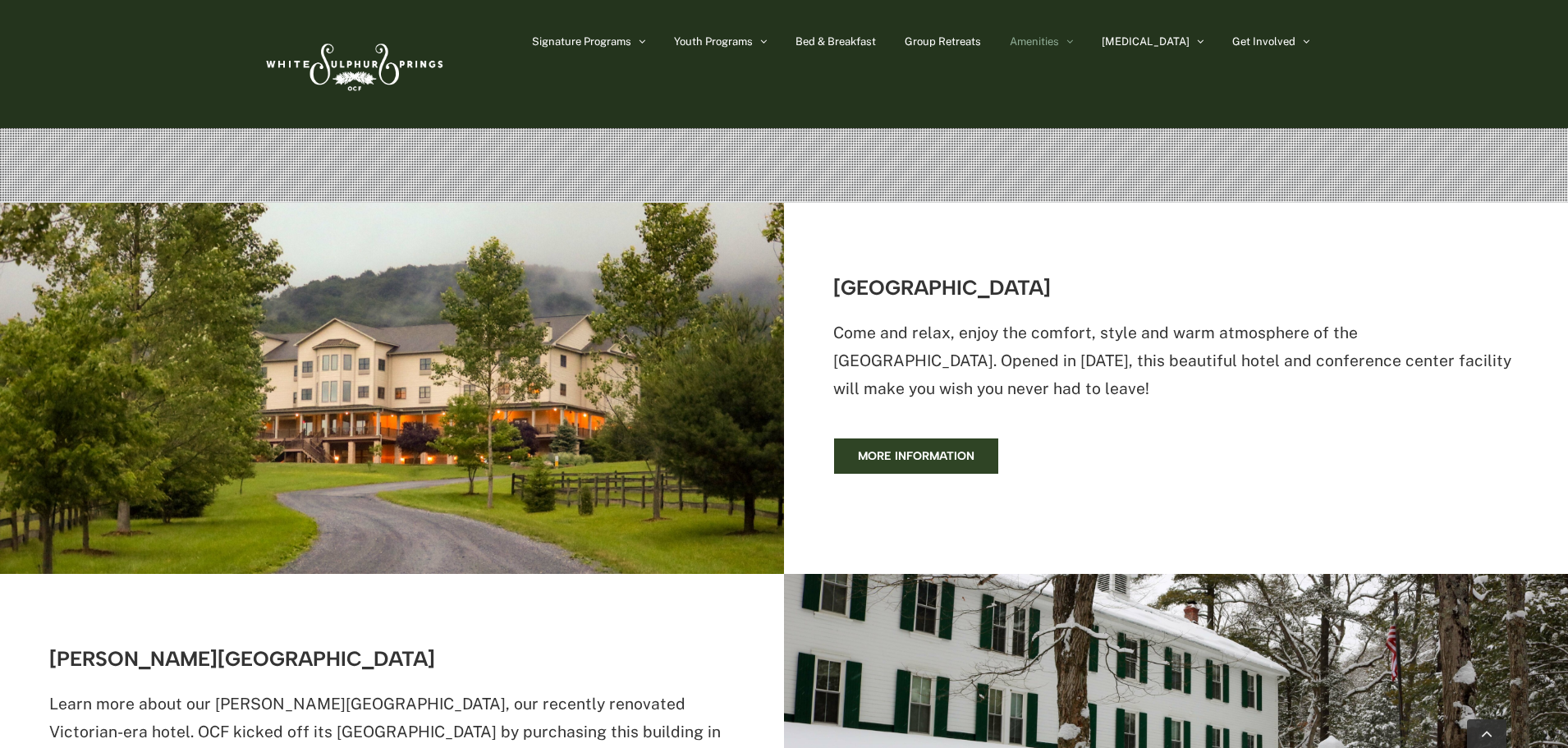
click at [959, 455] on span "More information" at bounding box center [917, 456] width 117 height 14
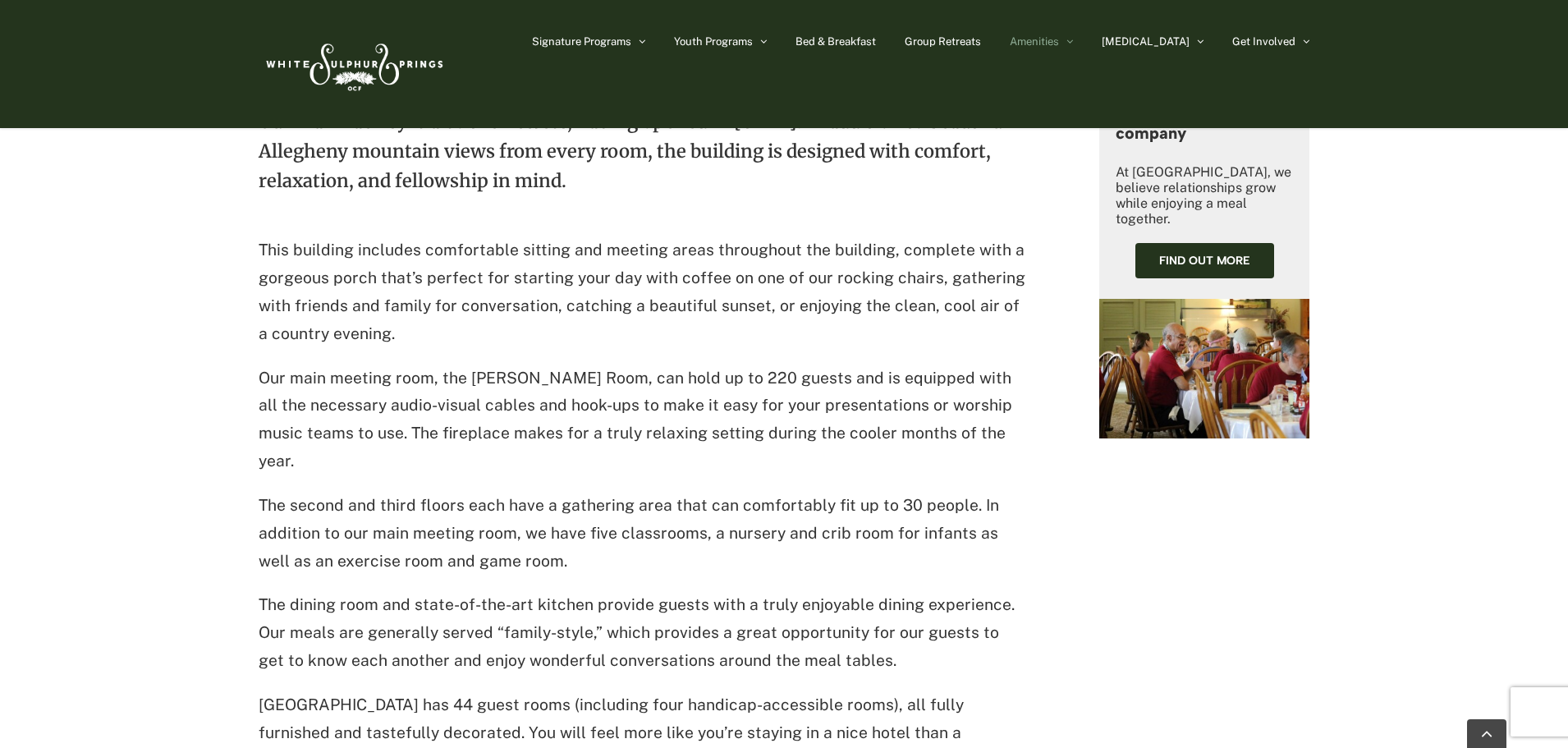
scroll to position [574, 0]
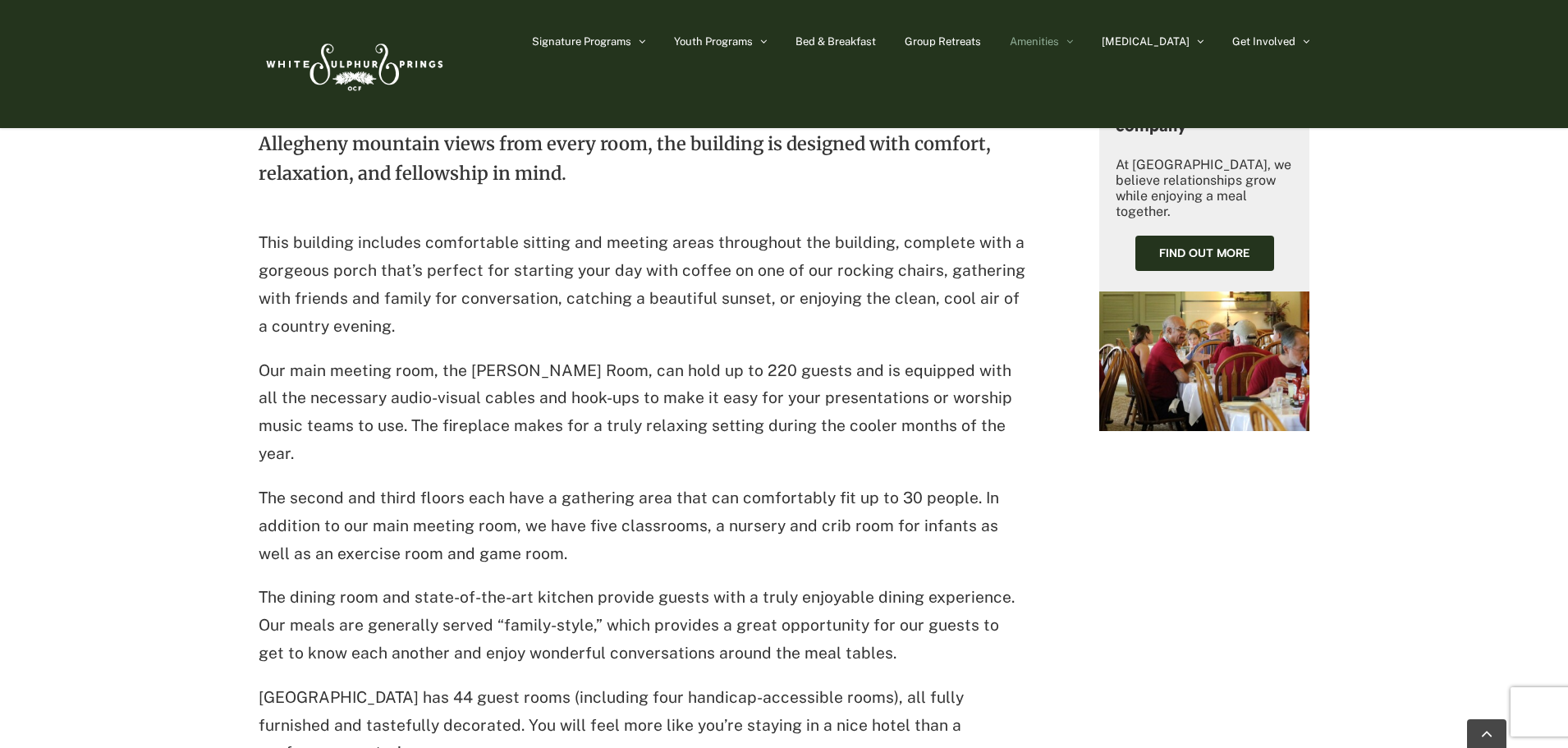
click at [1216, 345] on img at bounding box center [1204, 361] width 211 height 140
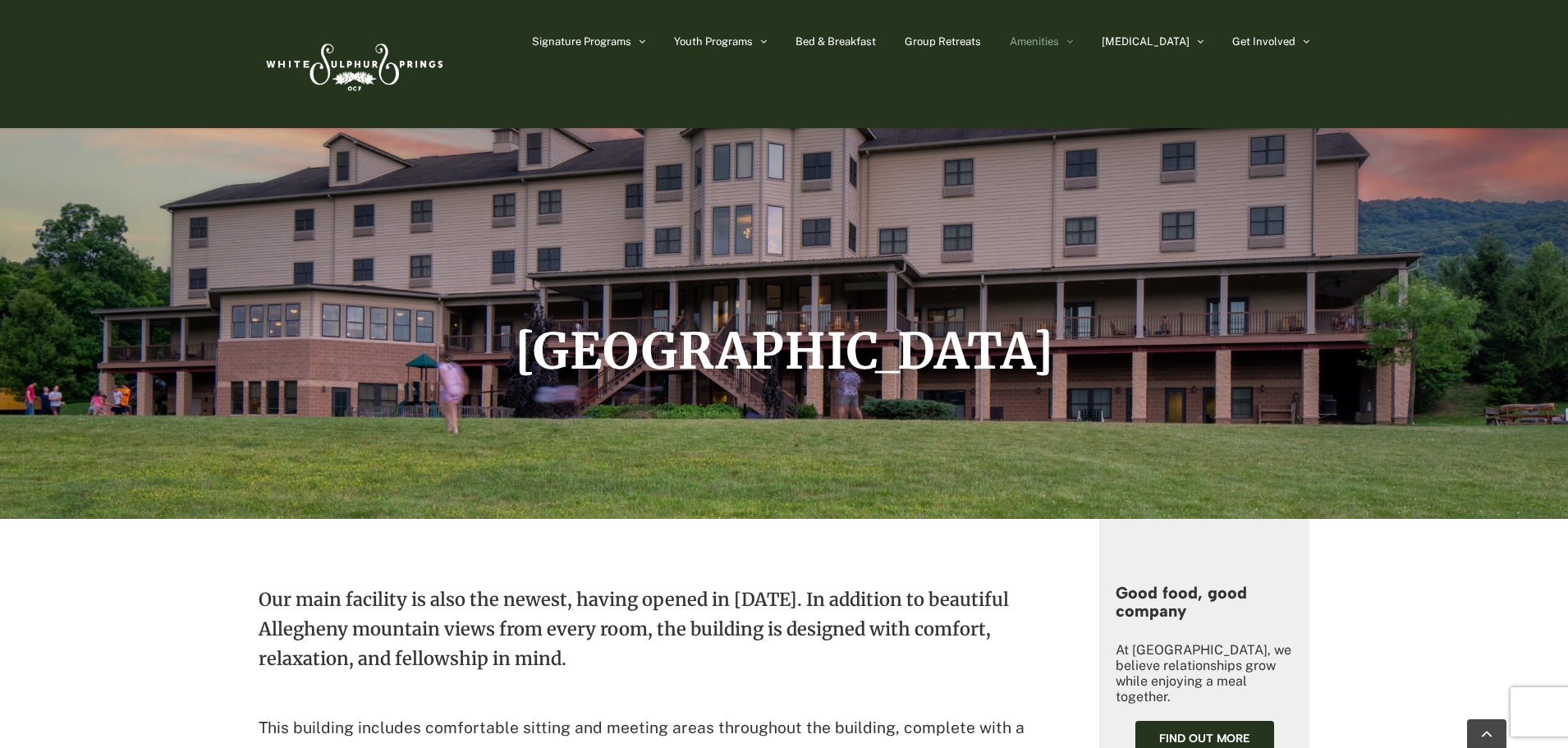
scroll to position [0, 0]
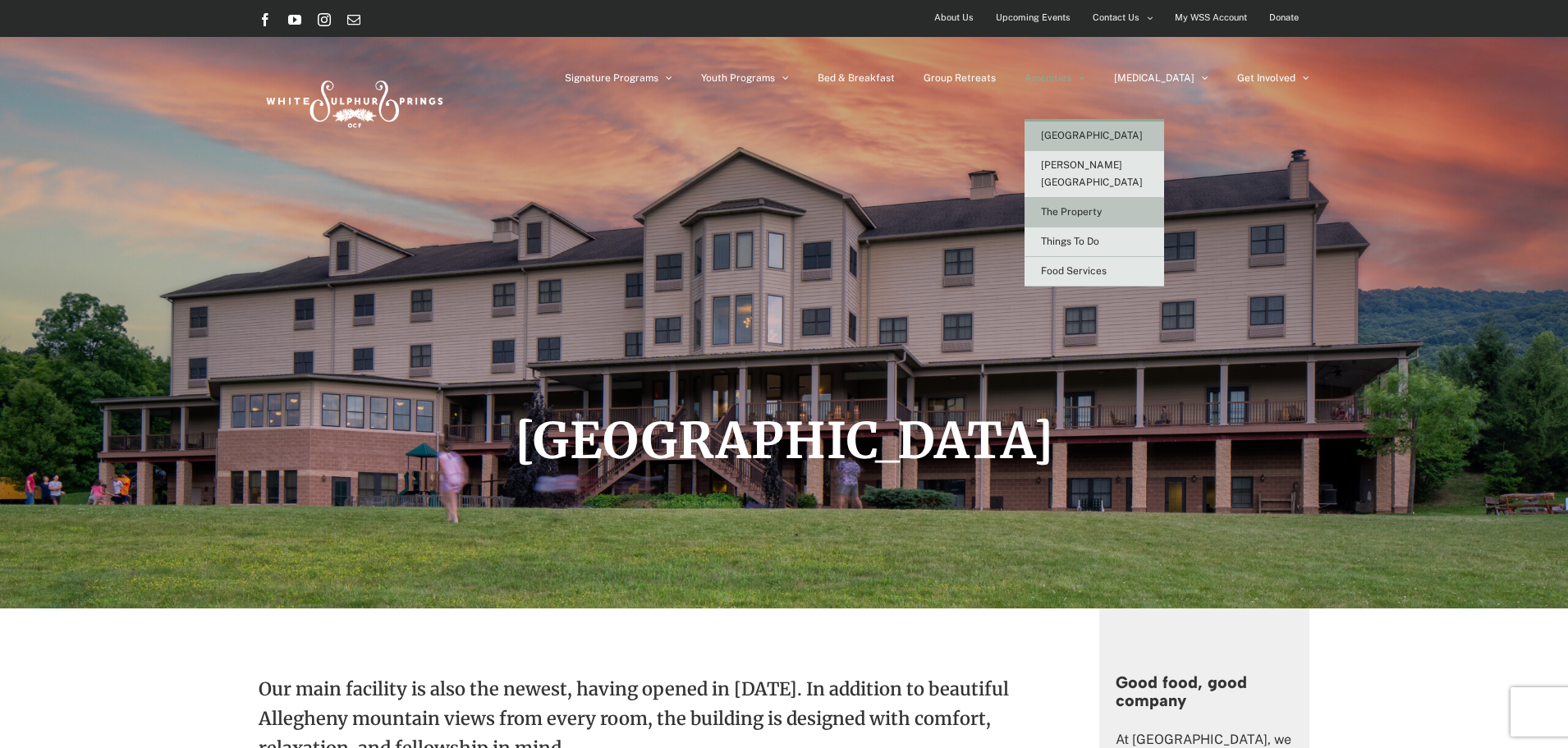
click at [1101, 206] on span "The Property" at bounding box center [1071, 212] width 60 height 11
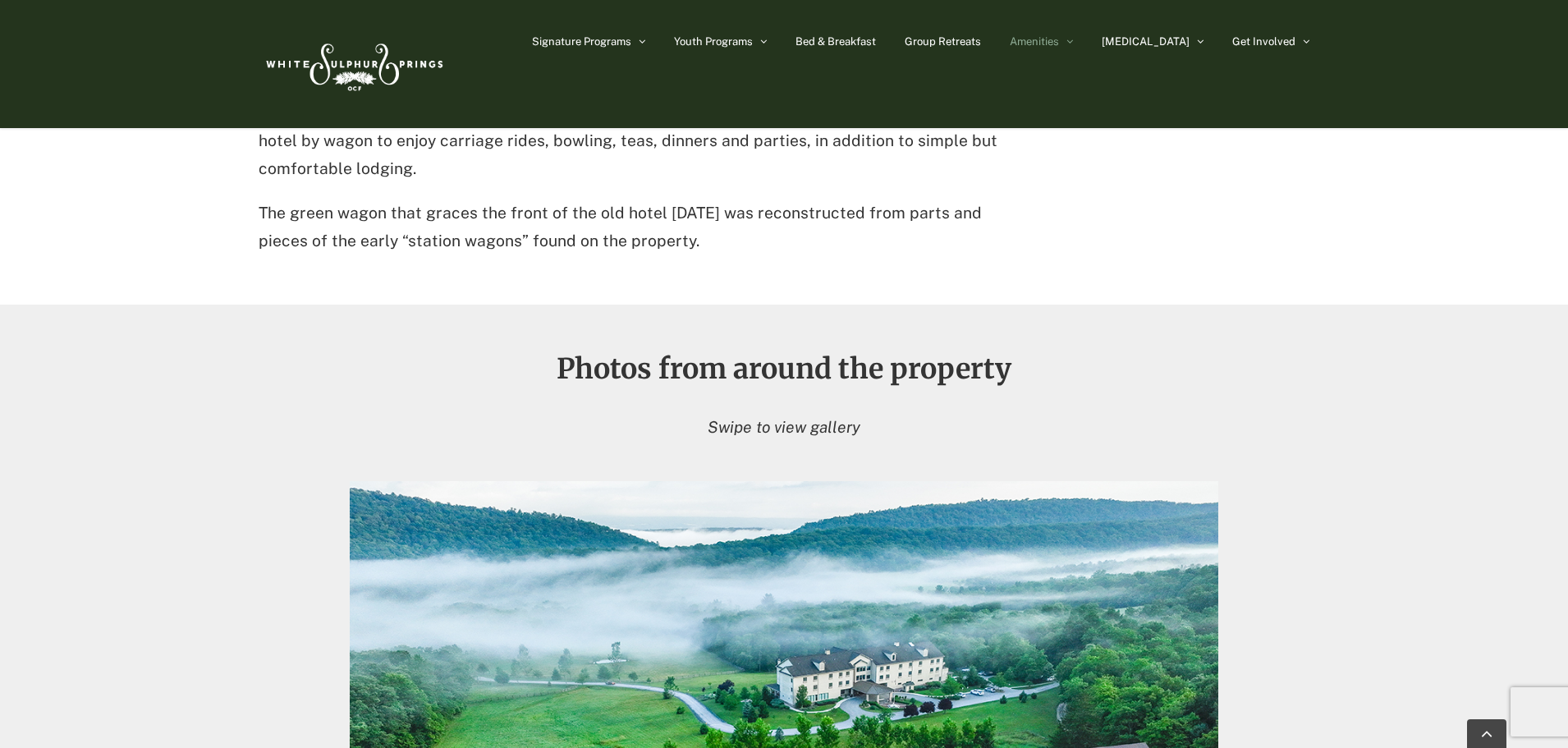
scroll to position [1314, 0]
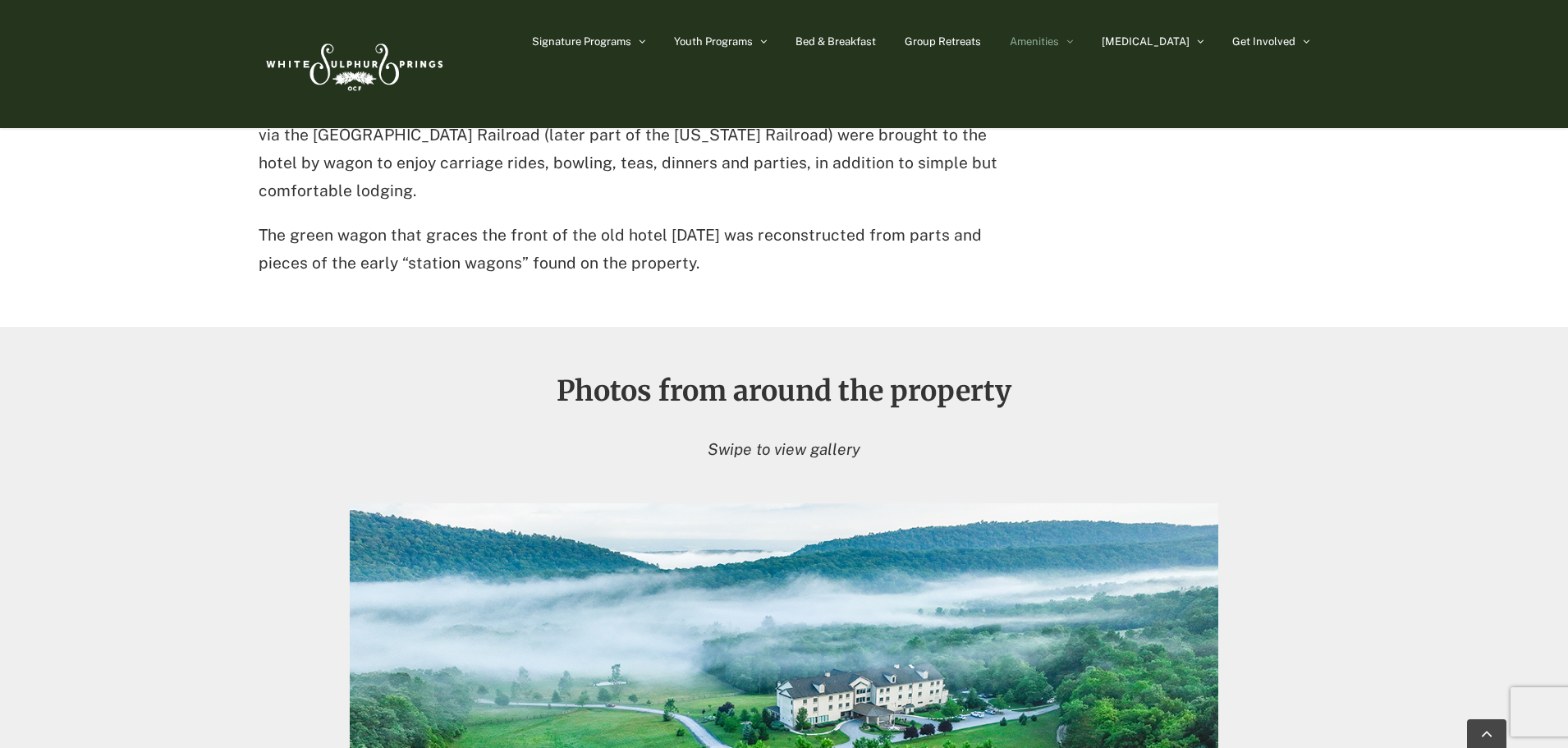
click at [826, 455] on em "Swipe to view gallery" at bounding box center [784, 448] width 153 height 18
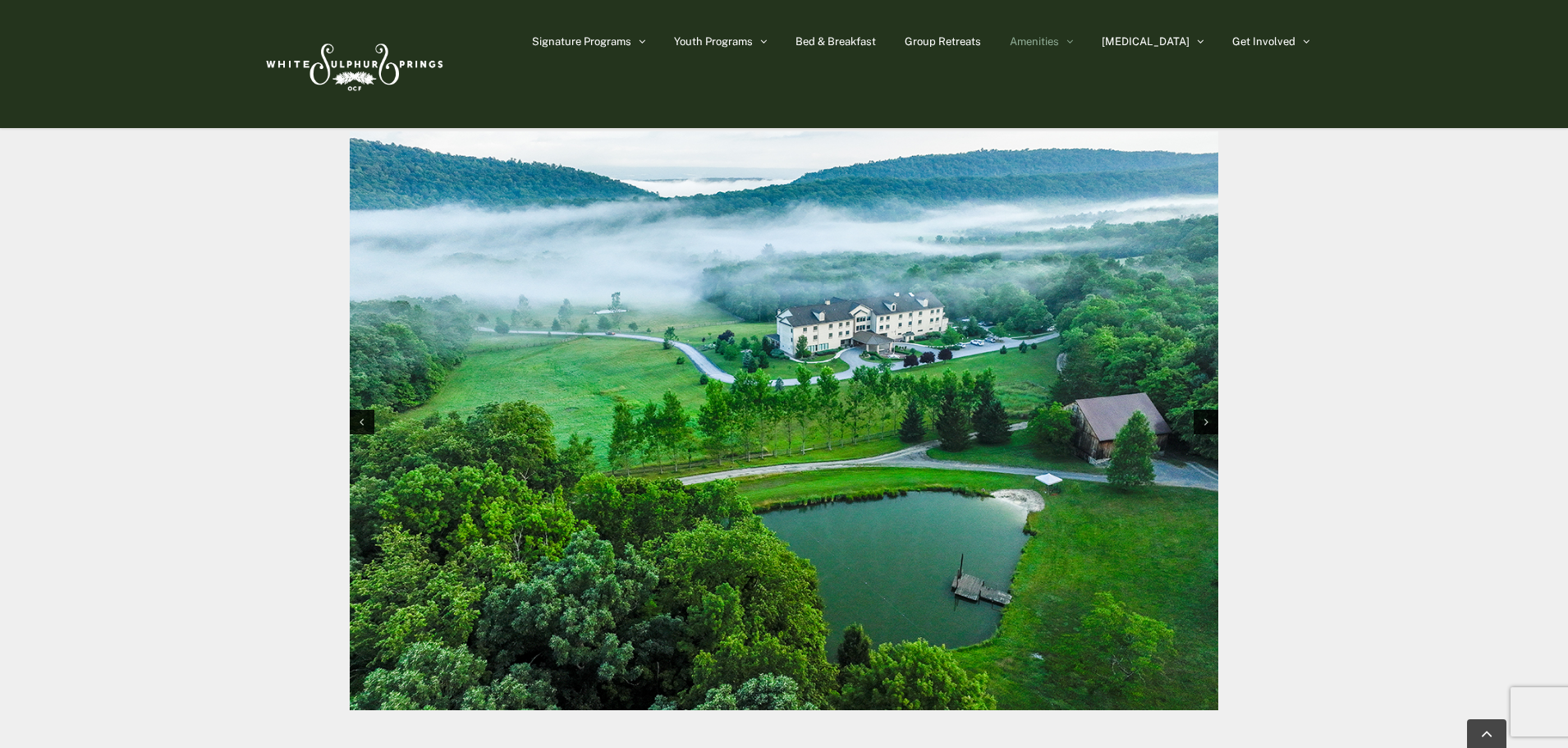
scroll to position [1724, 0]
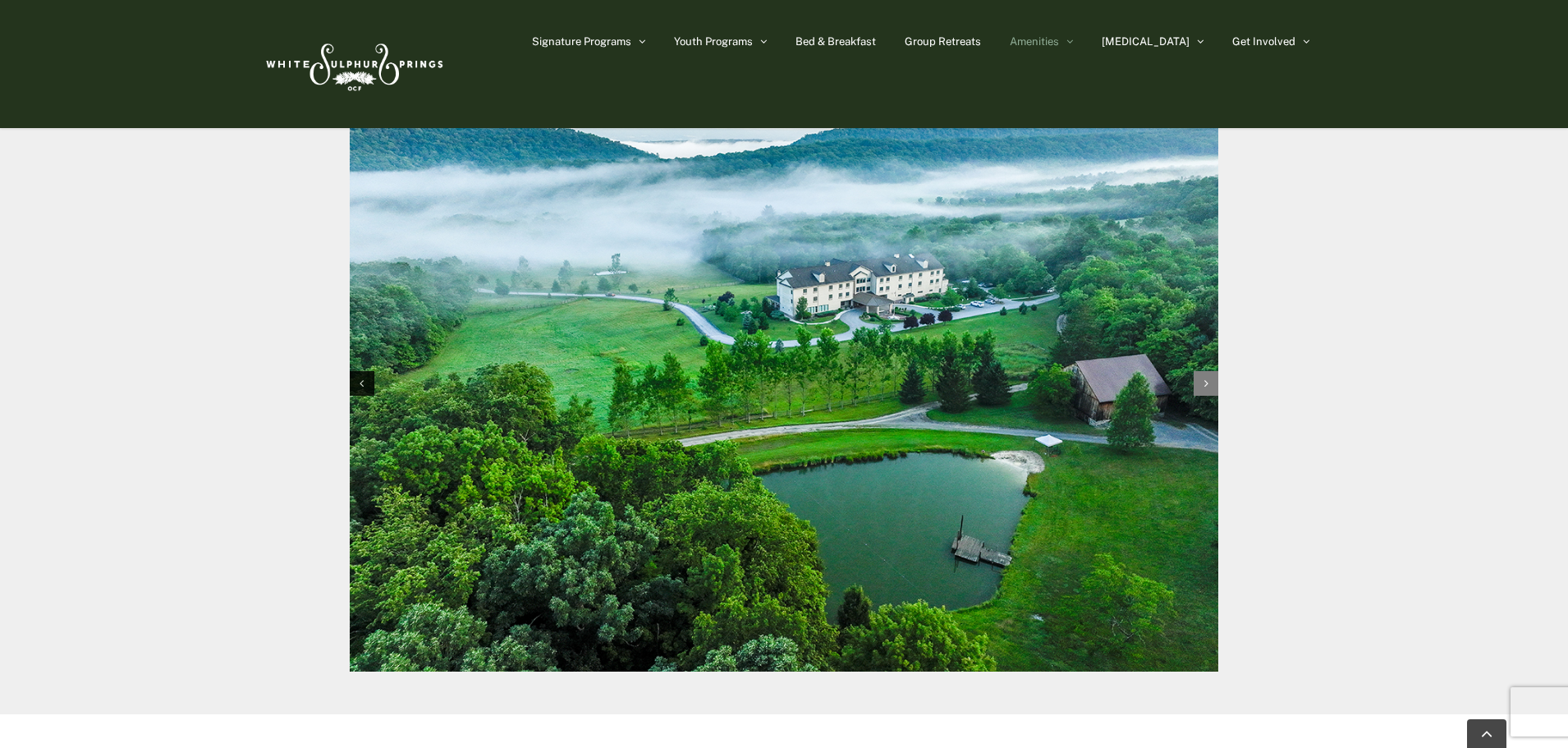
click at [1200, 395] on div "Next slide" at bounding box center [1205, 383] width 25 height 25
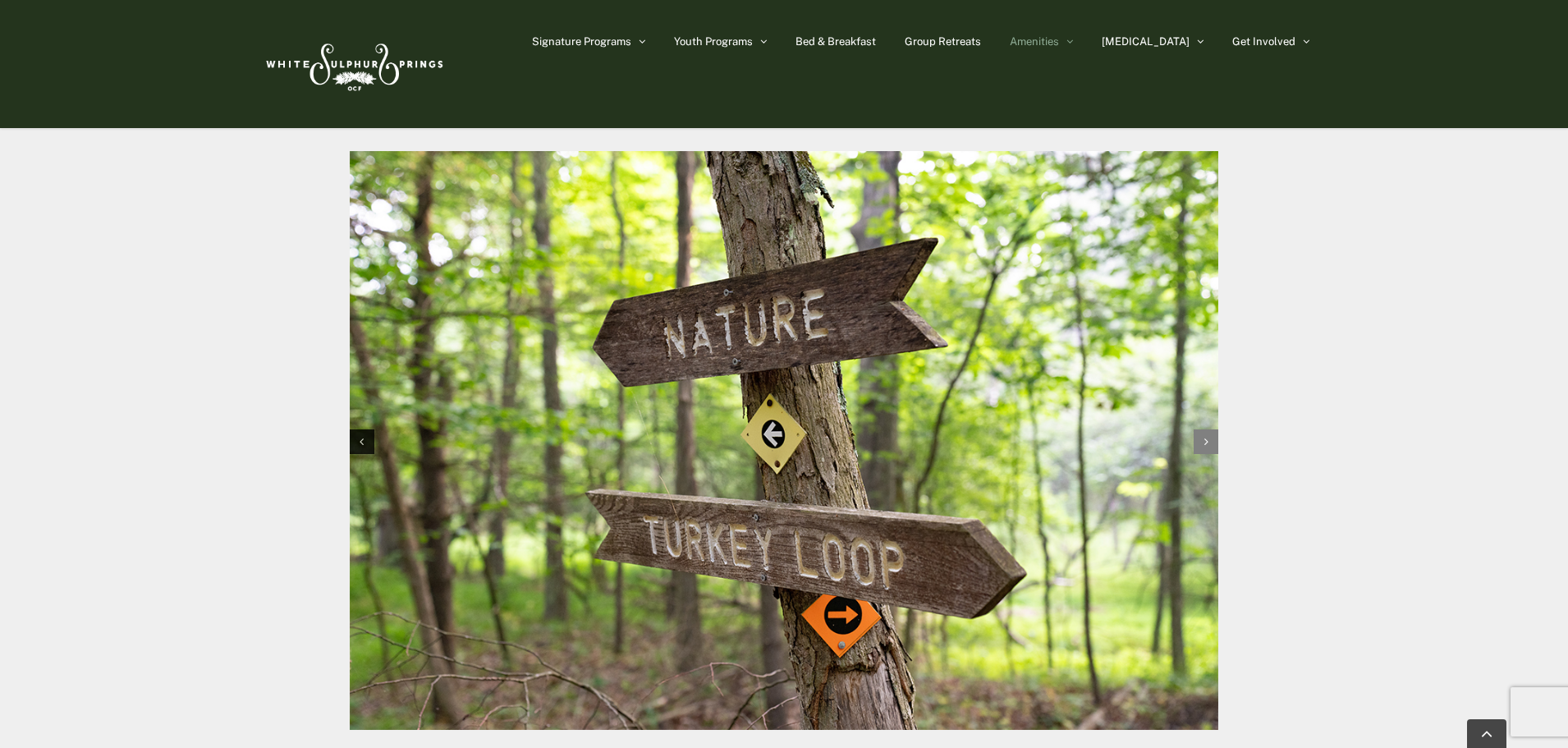
scroll to position [1643, 0]
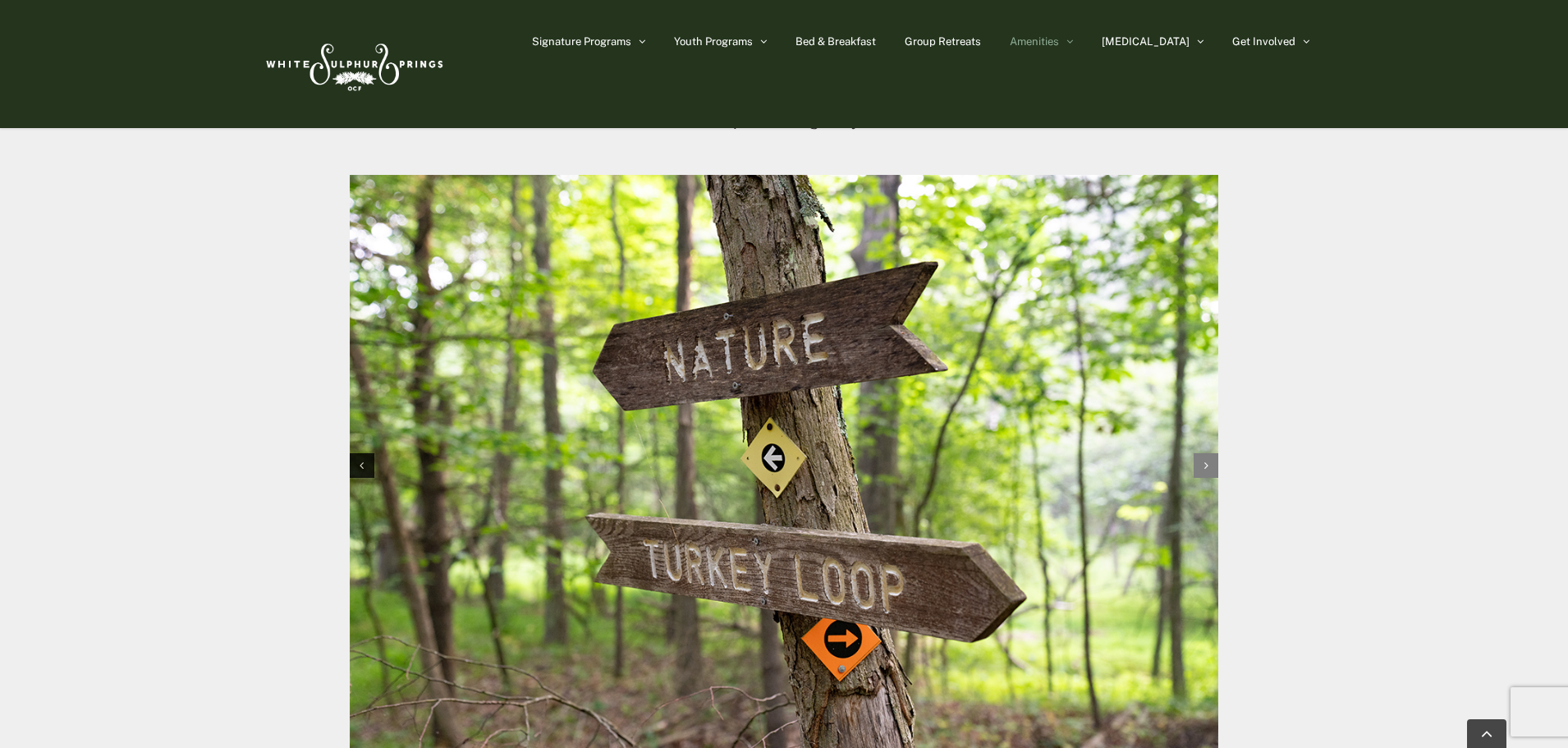
click at [1215, 474] on div "Next slide" at bounding box center [1205, 465] width 25 height 25
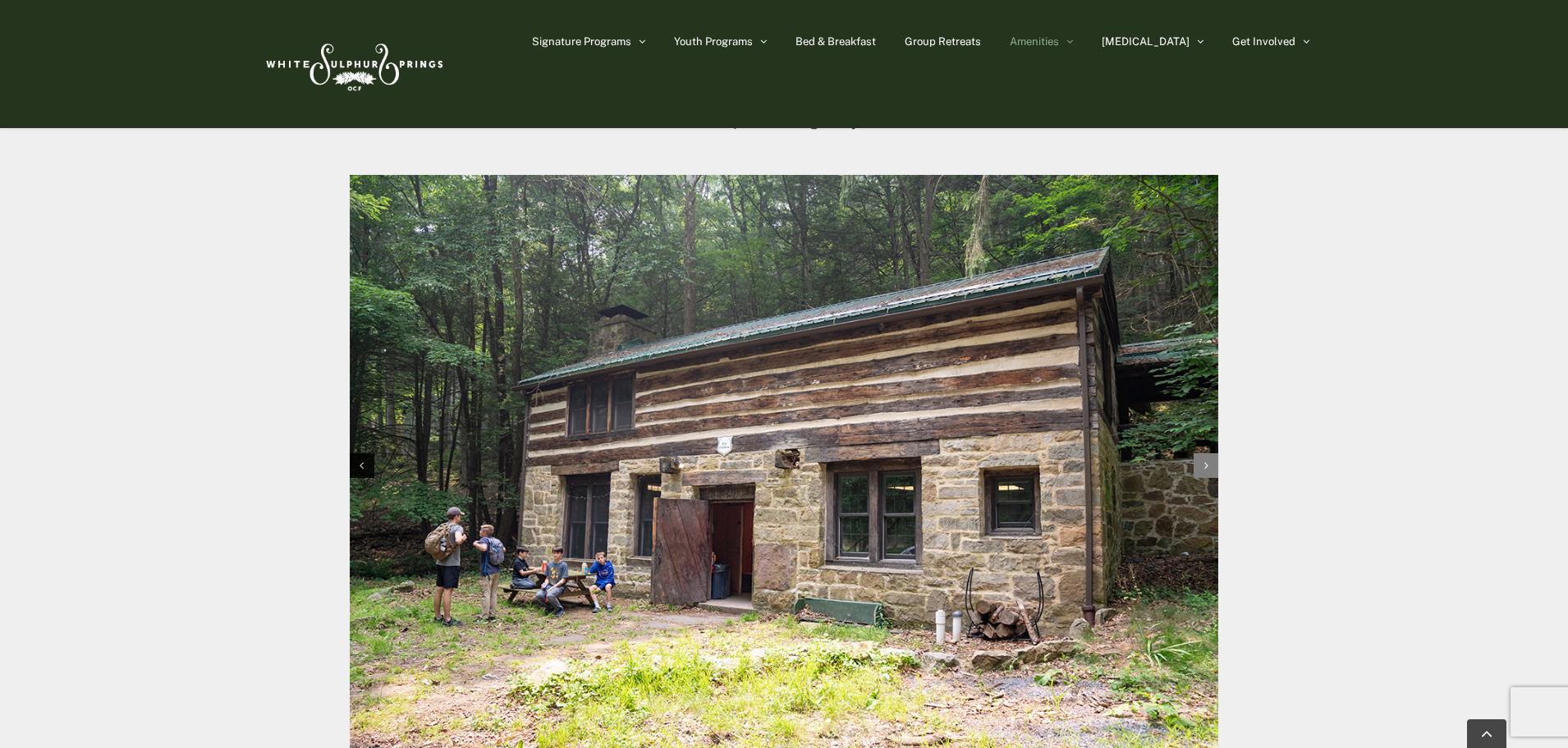
click at [1215, 474] on div "Next slide" at bounding box center [1205, 465] width 25 height 25
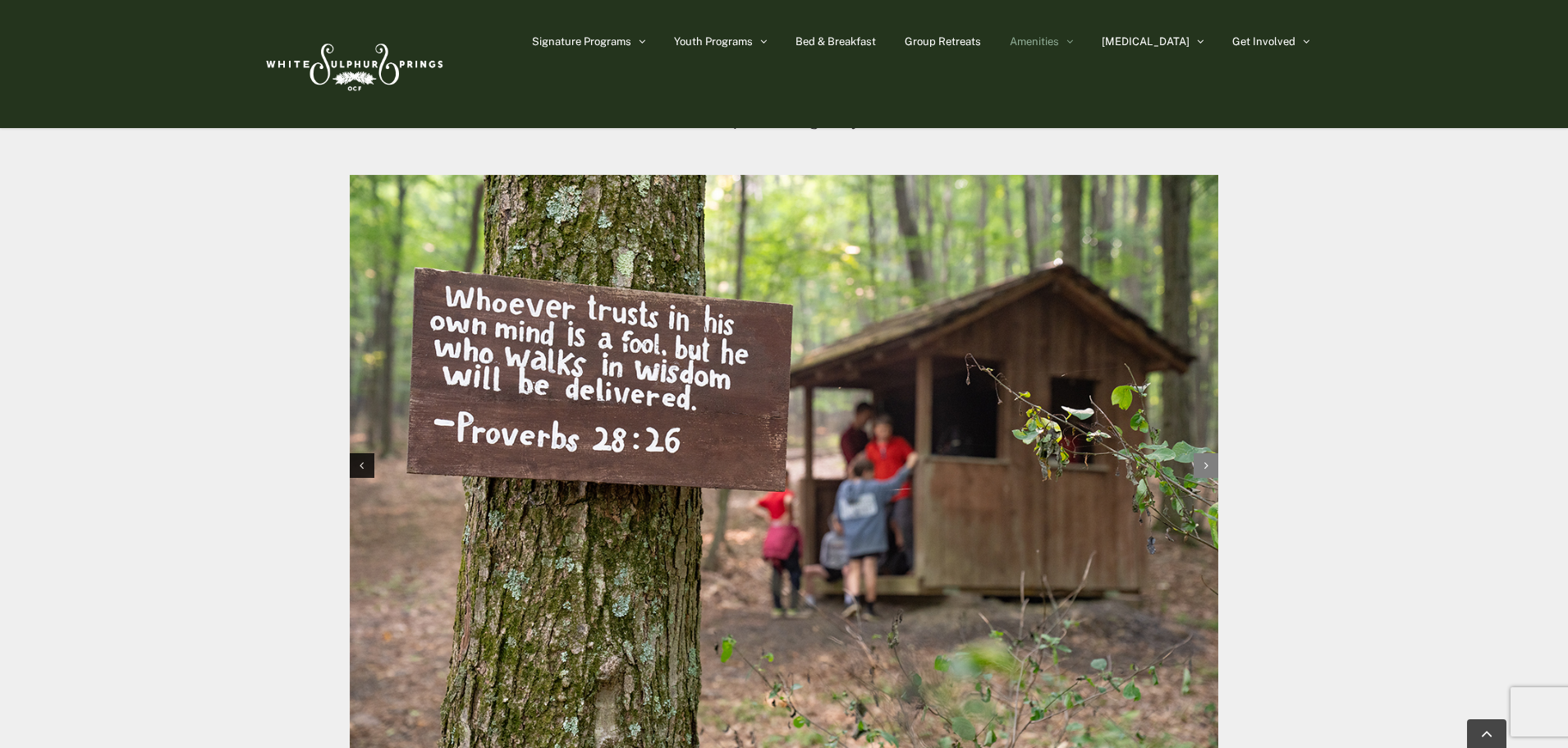
click at [1215, 474] on div "Next slide" at bounding box center [1205, 465] width 25 height 25
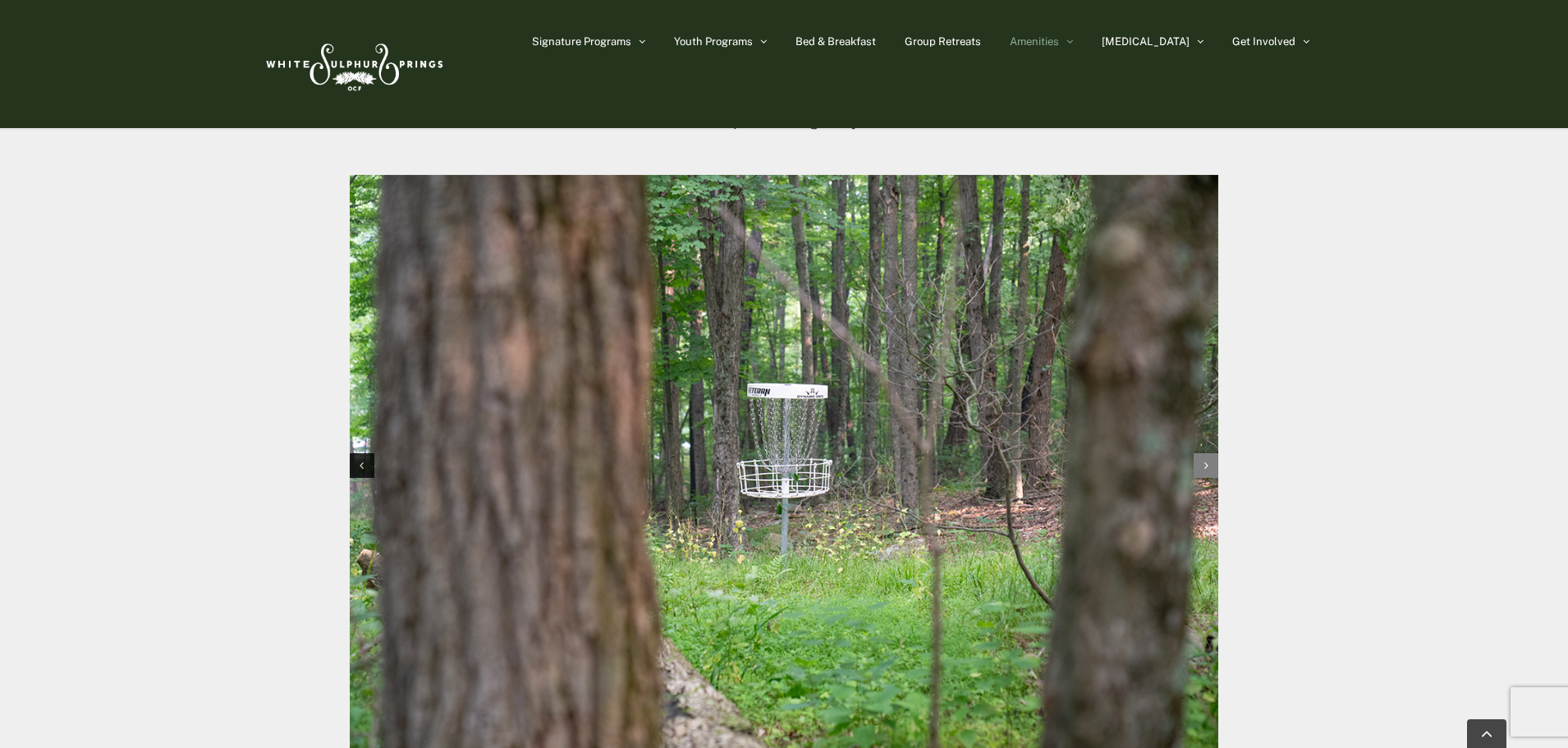
click at [1215, 474] on div "Next slide" at bounding box center [1205, 465] width 25 height 25
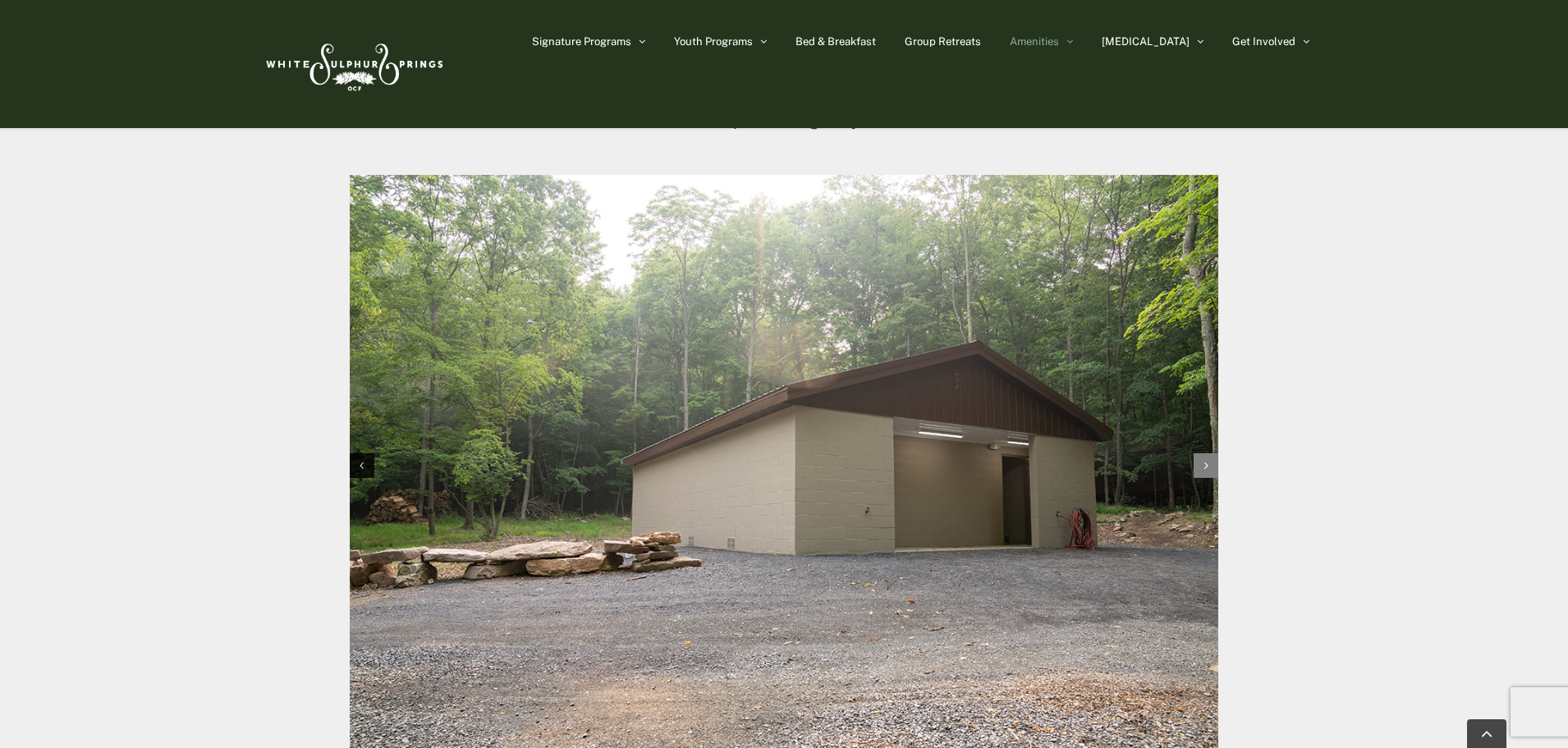
click at [1215, 474] on div "Next slide" at bounding box center [1205, 465] width 25 height 25
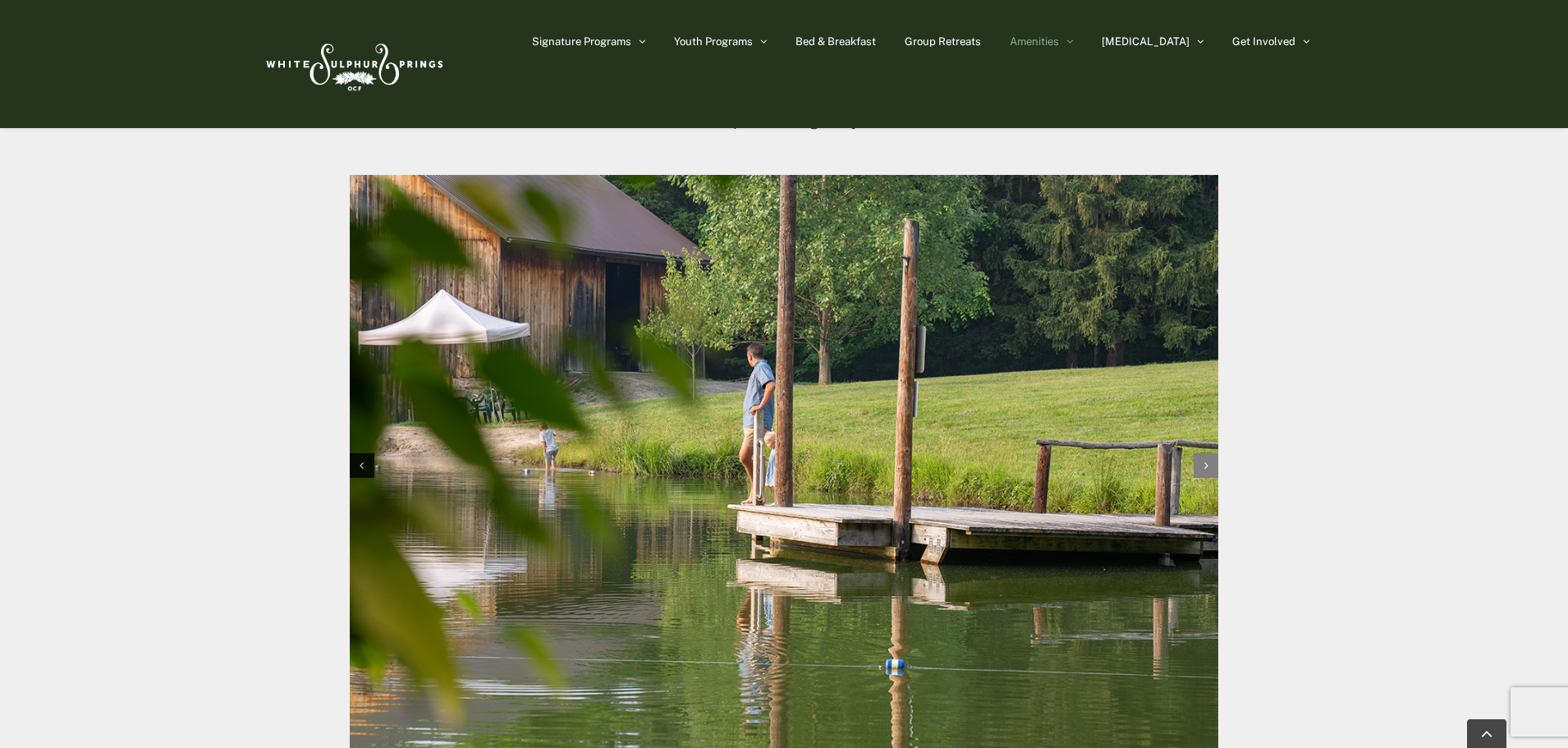
click at [1215, 474] on div "Next slide" at bounding box center [1205, 465] width 25 height 25
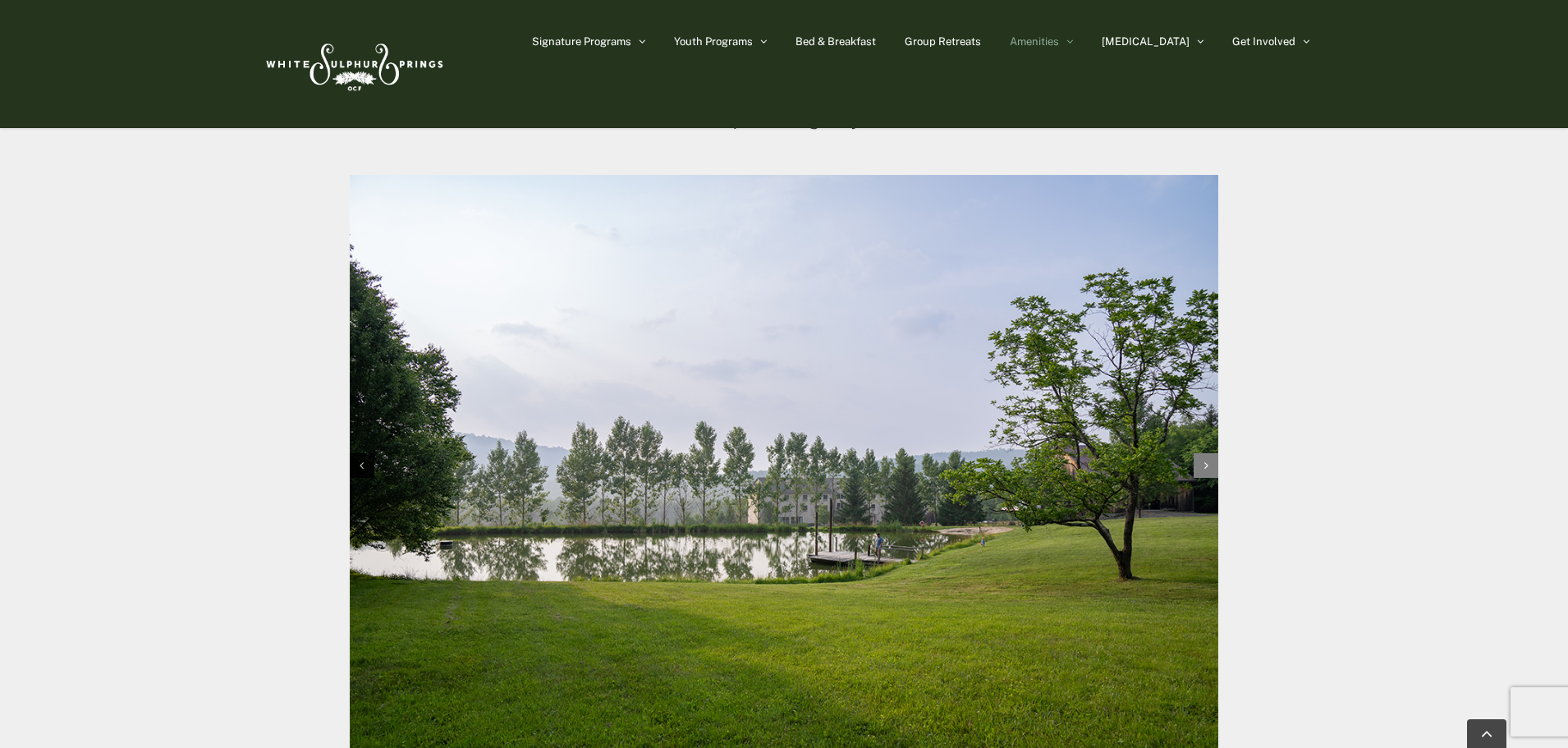
click at [1215, 474] on div "Next slide" at bounding box center [1205, 465] width 25 height 25
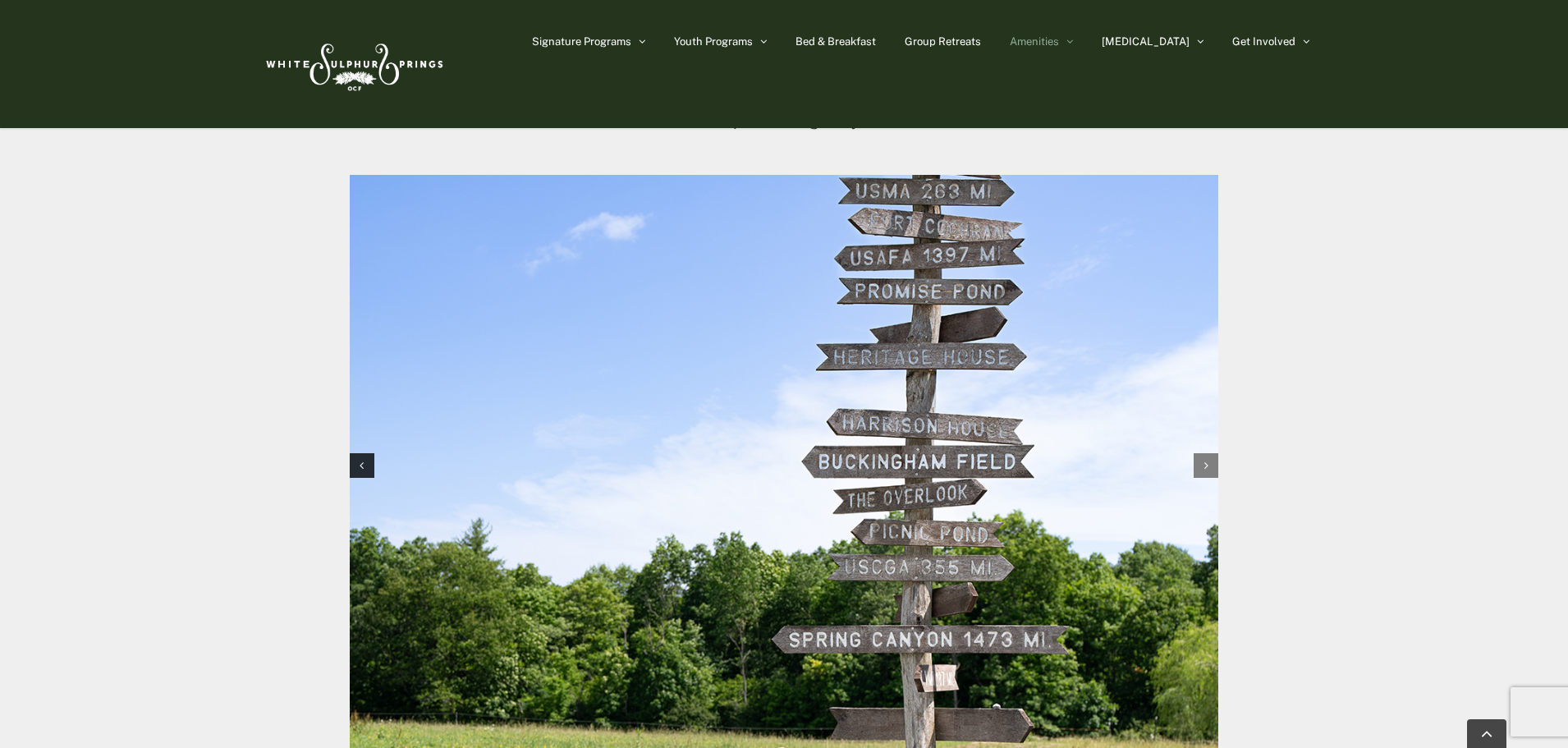
click at [1215, 474] on div "Next slide" at bounding box center [1205, 465] width 25 height 25
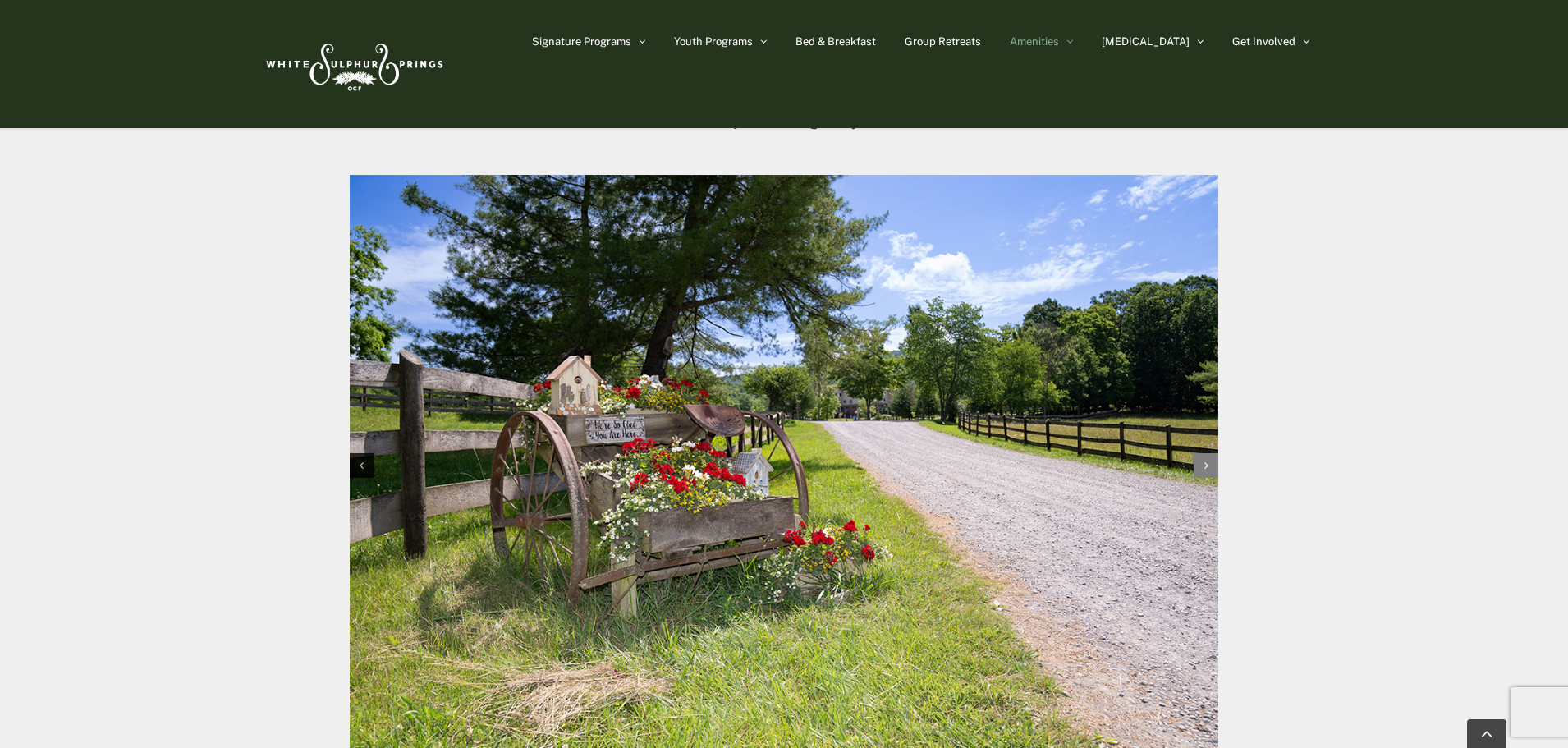
click at [1215, 474] on div "Next slide" at bounding box center [1205, 465] width 25 height 25
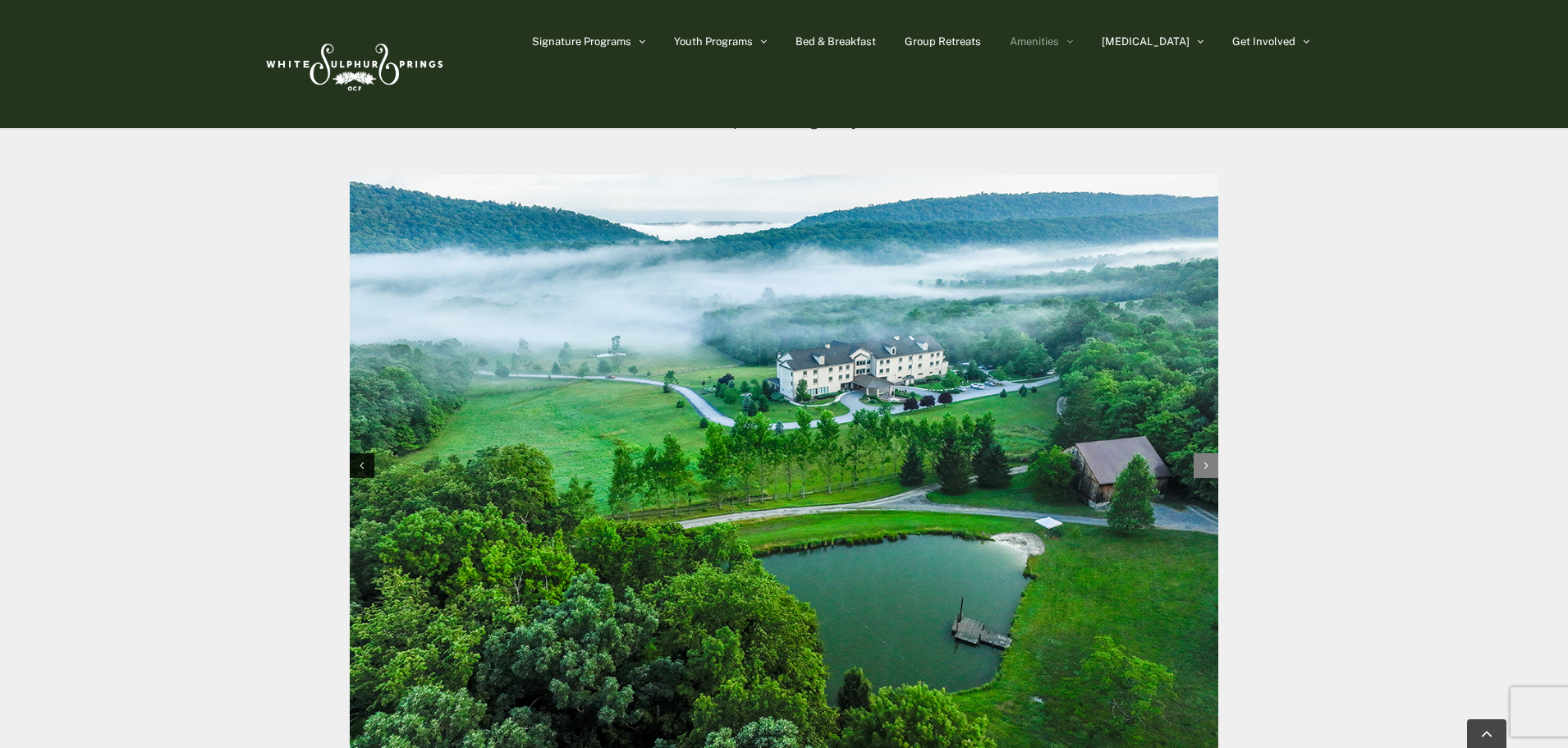
click at [1215, 474] on div "Next slide" at bounding box center [1205, 465] width 25 height 25
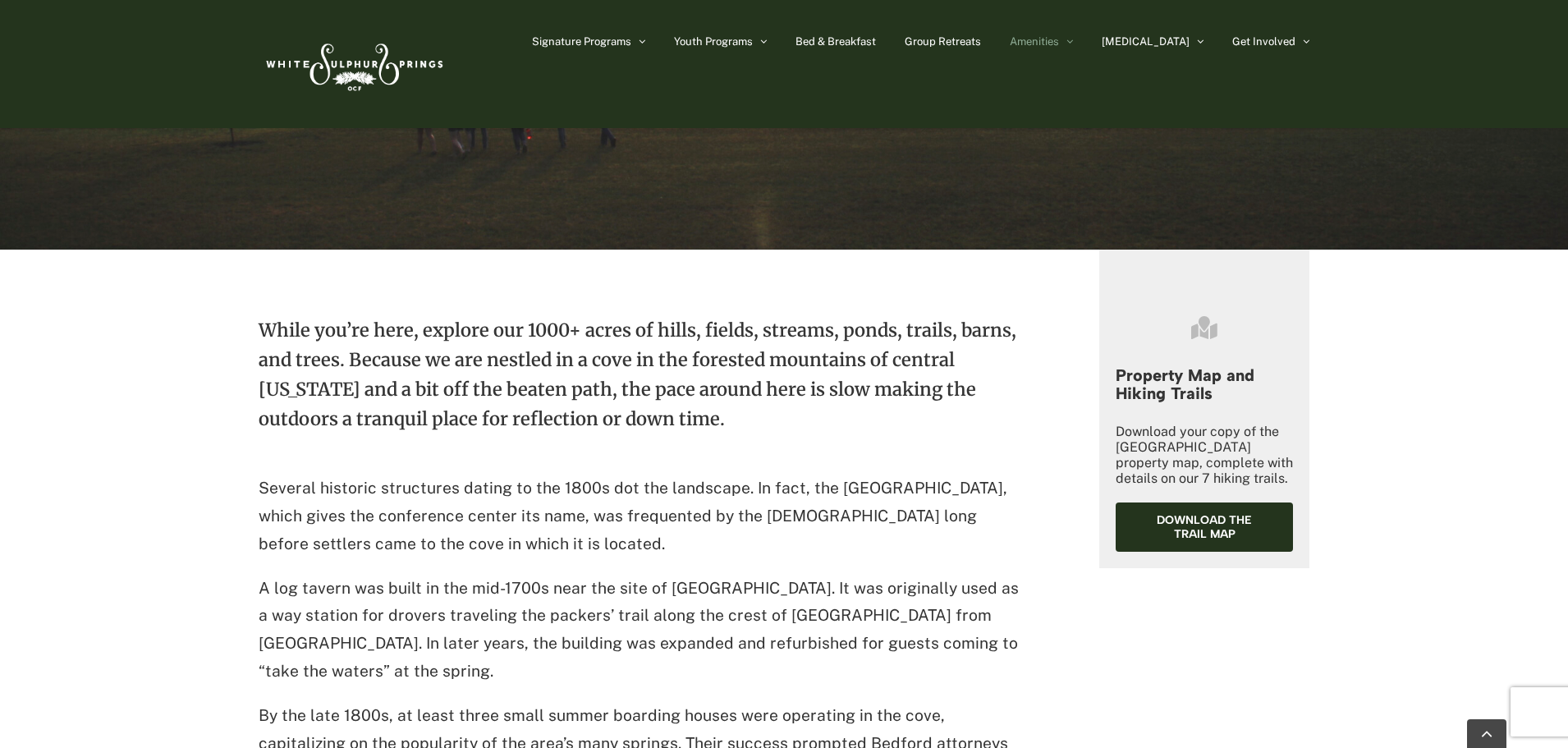
scroll to position [410, 0]
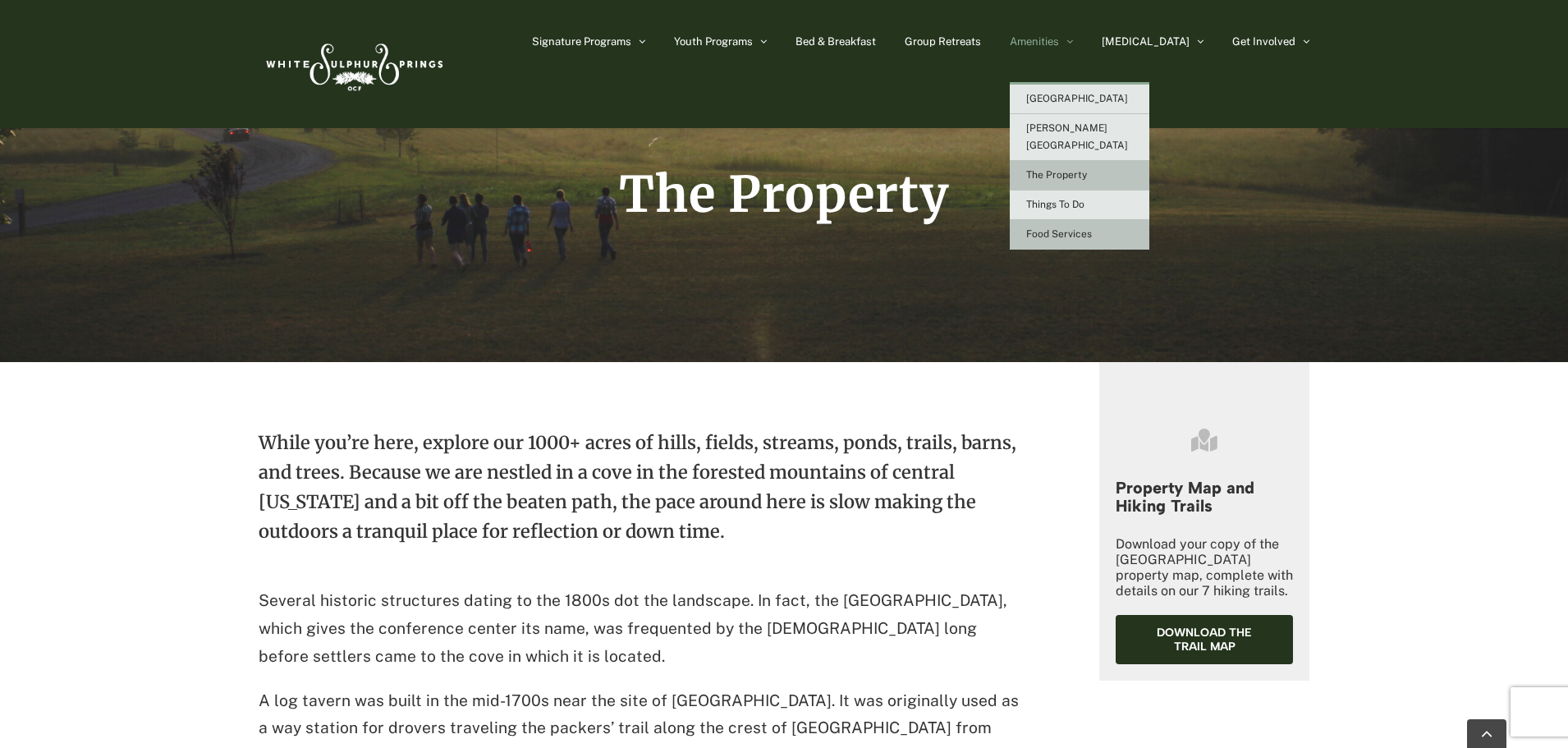
click at [1092, 228] on span "Food Services" at bounding box center [1059, 234] width 66 height 11
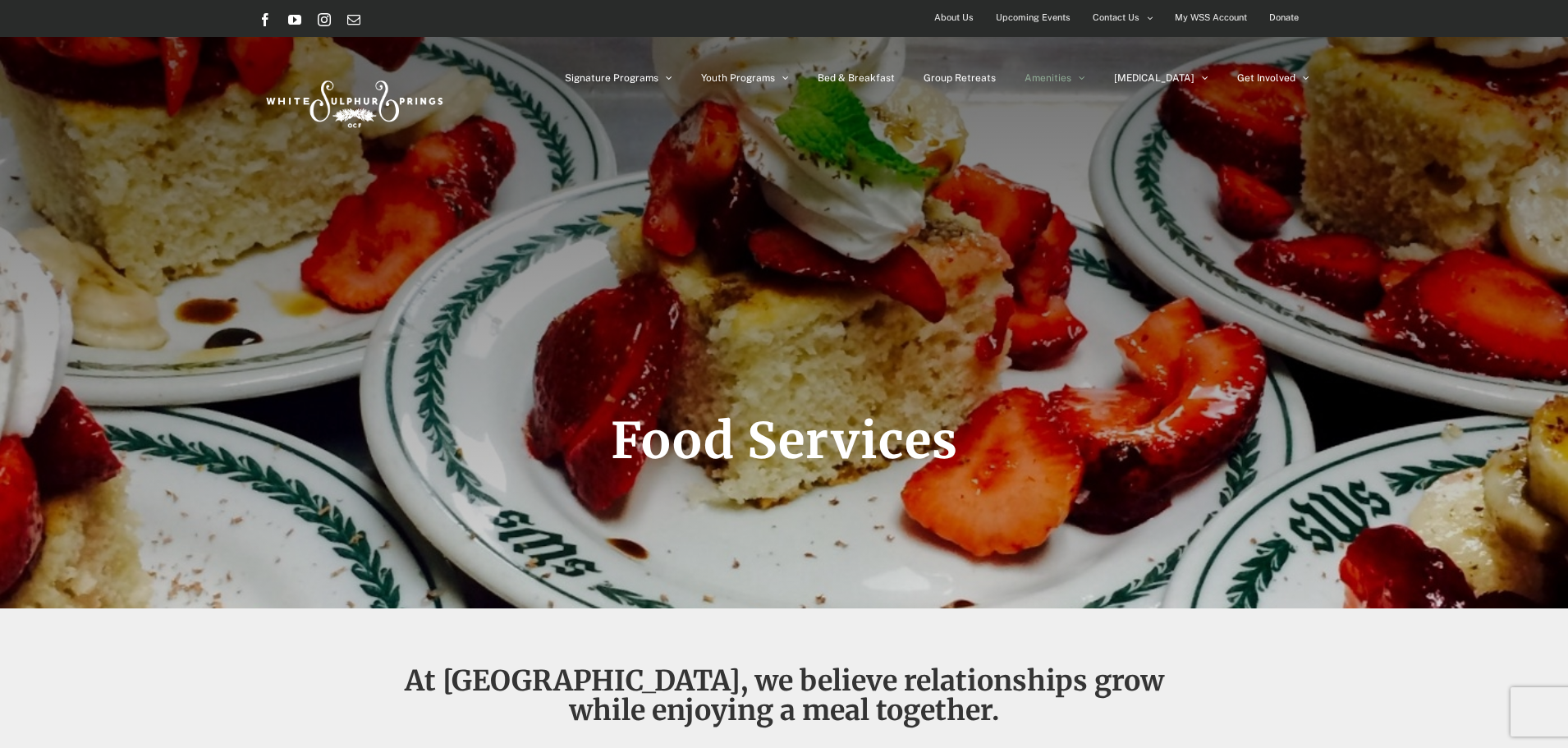
click at [1047, 21] on span "Upcoming Events" at bounding box center [1033, 18] width 75 height 24
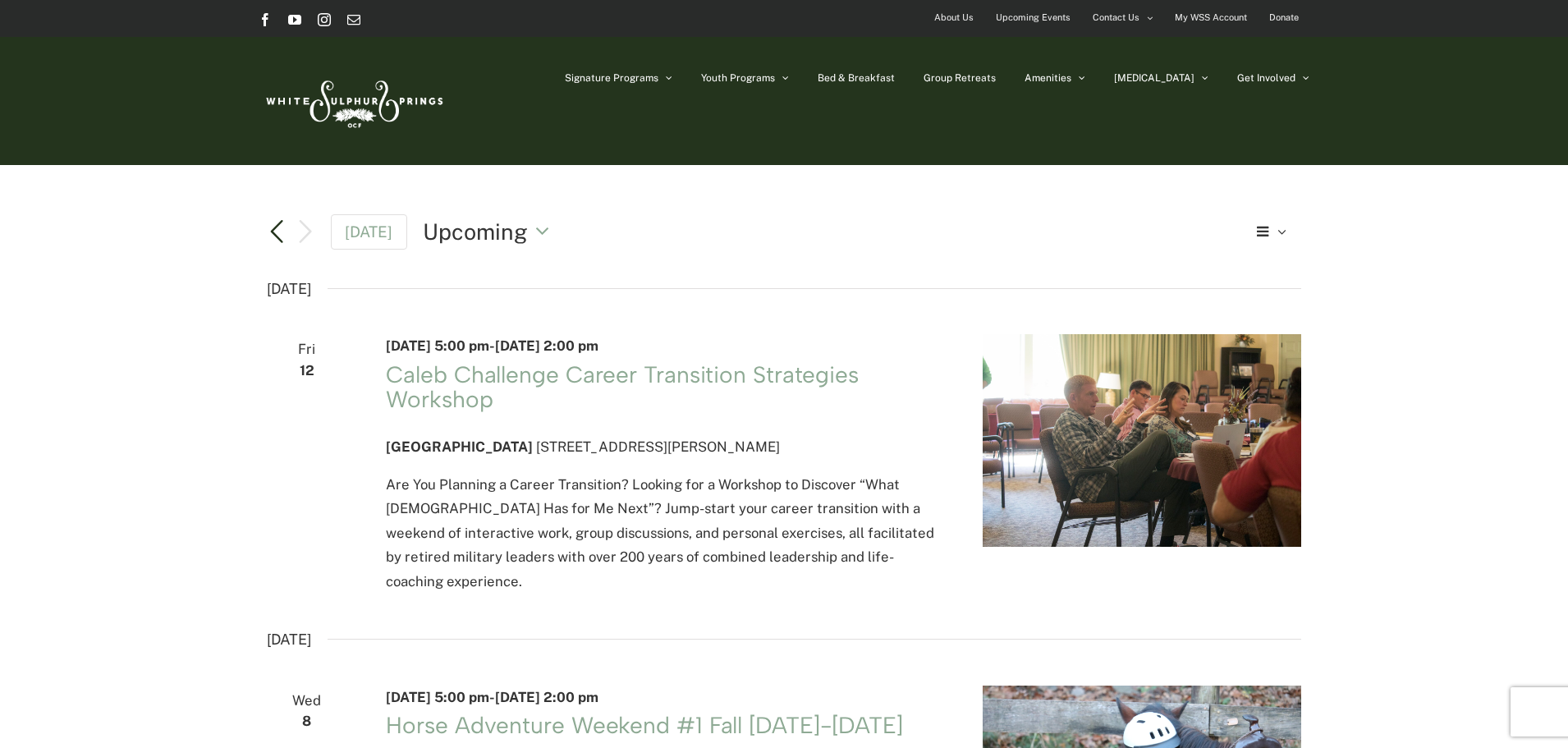
click at [279, 233] on link "Previous Events" at bounding box center [276, 231] width 19 height 19
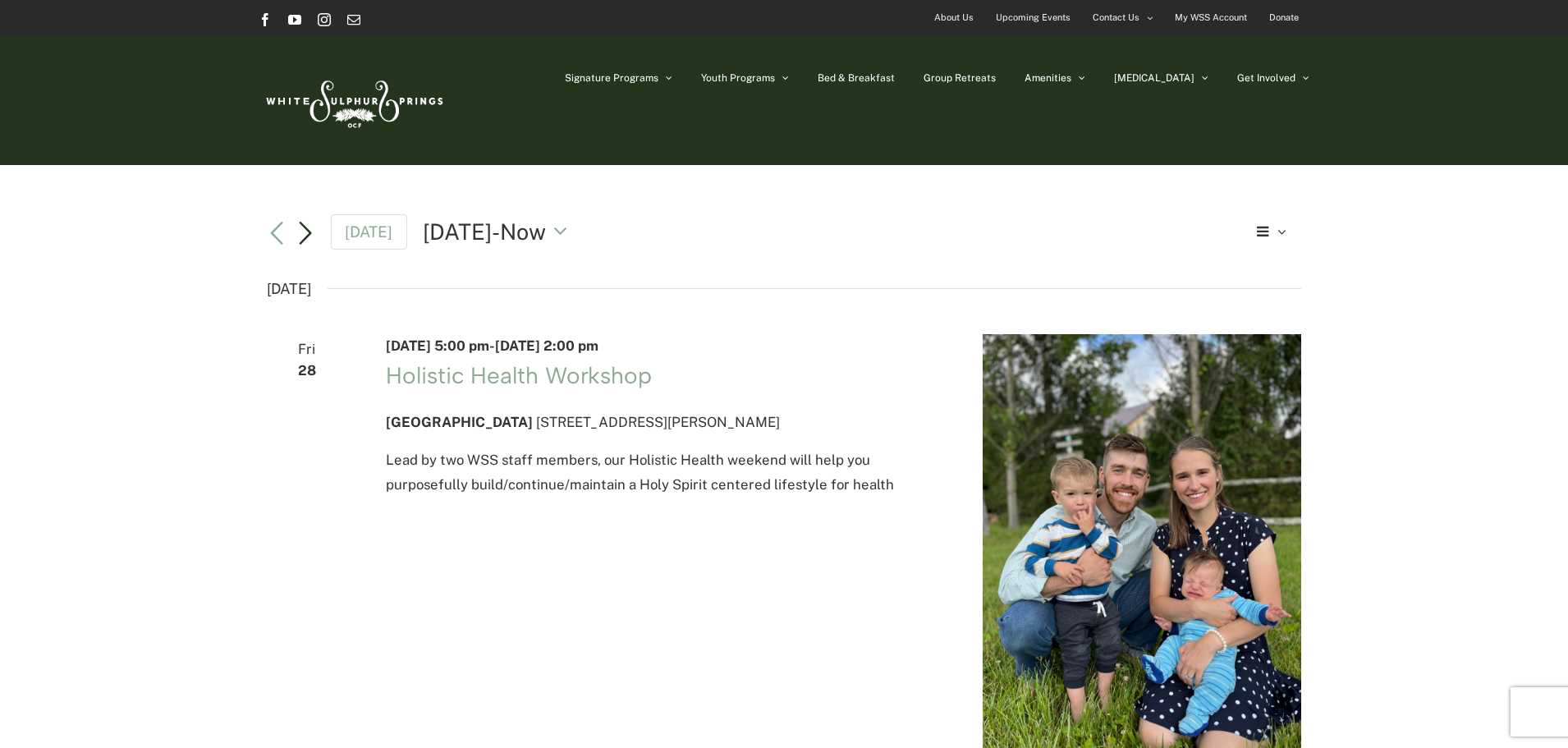
click at [305, 235] on link "Next Events" at bounding box center [305, 234] width 19 height 19
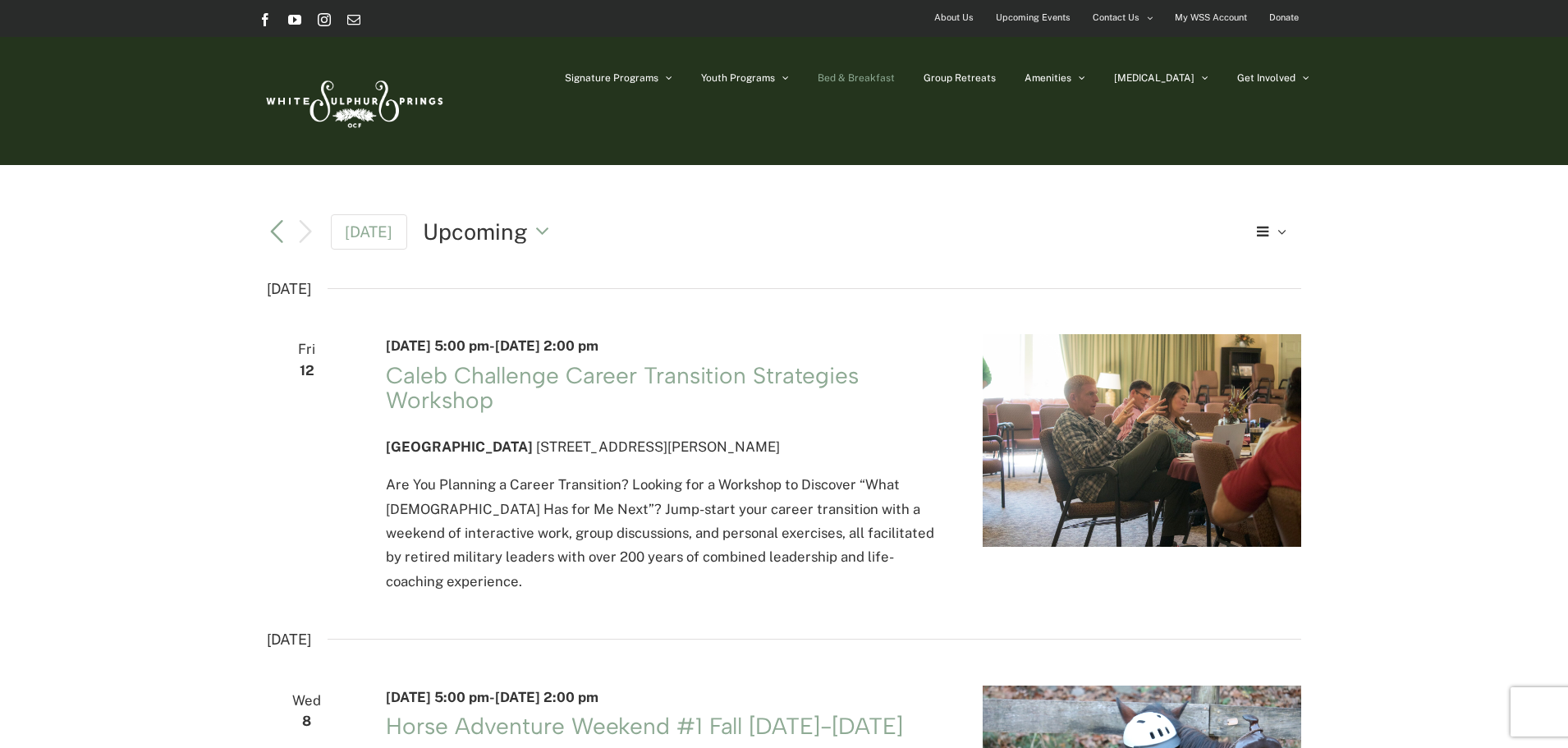
click at [894, 84] on link "Bed & Breakfast" at bounding box center [855, 78] width 77 height 82
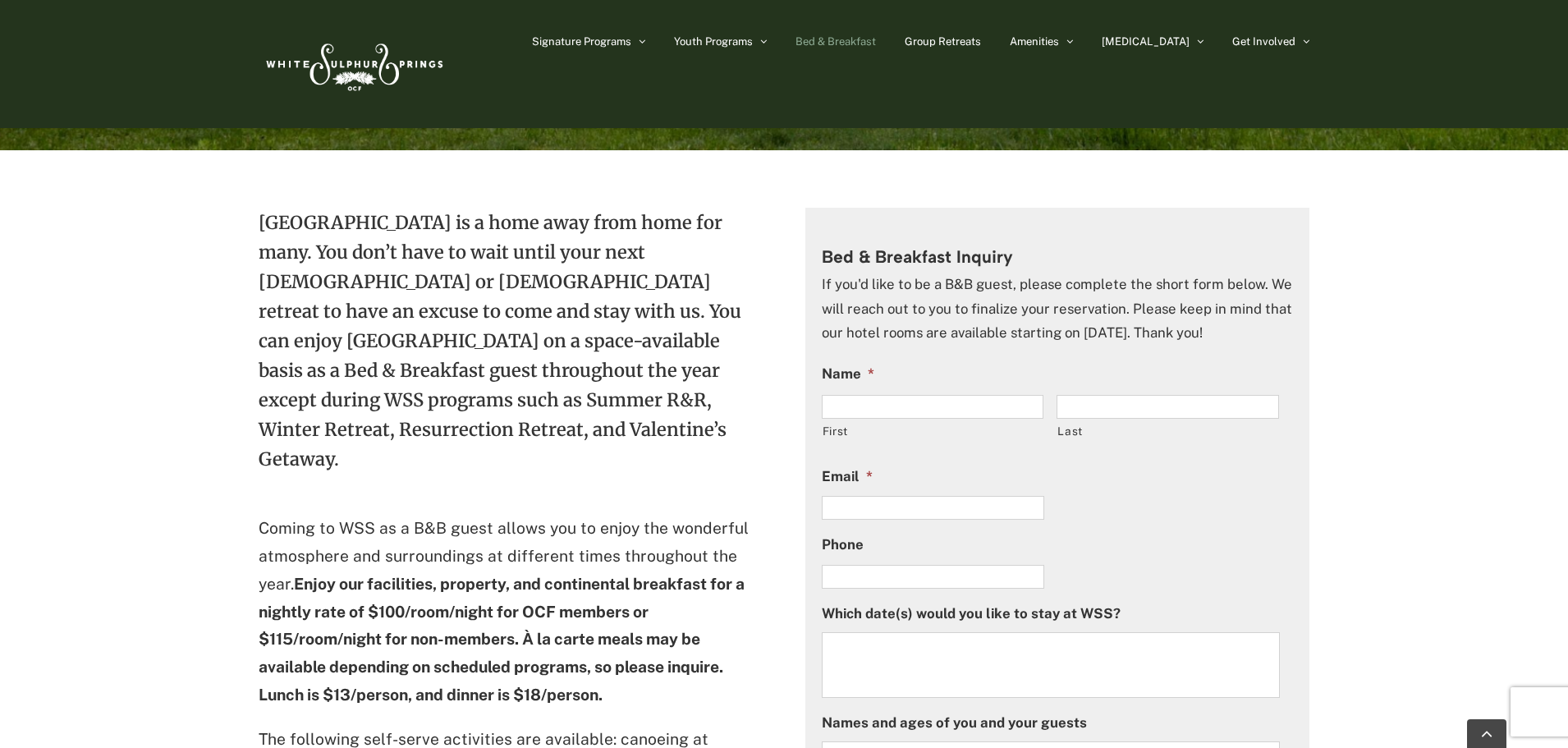
scroll to position [329, 0]
